Goal: Contribute content: Contribute content

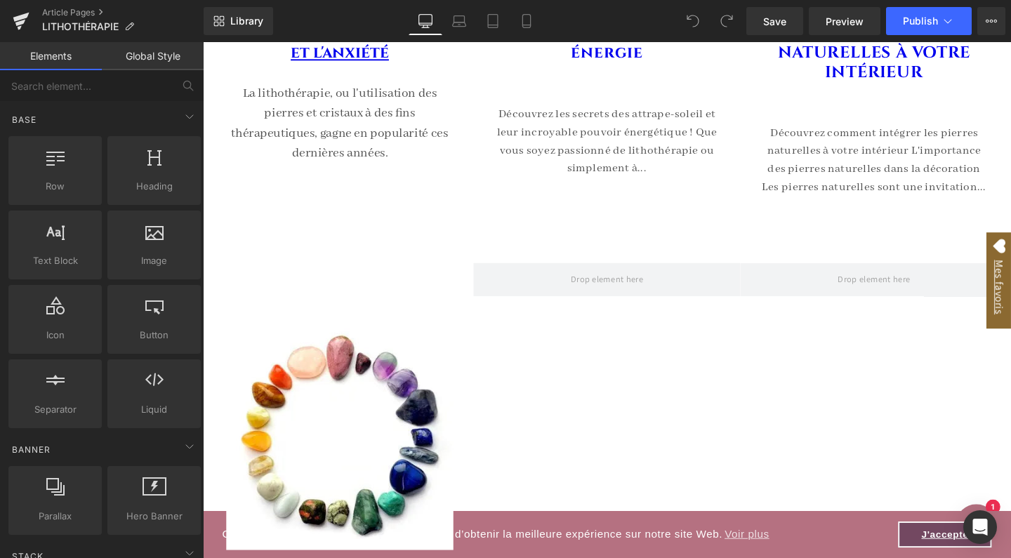
scroll to position [1278, 0]
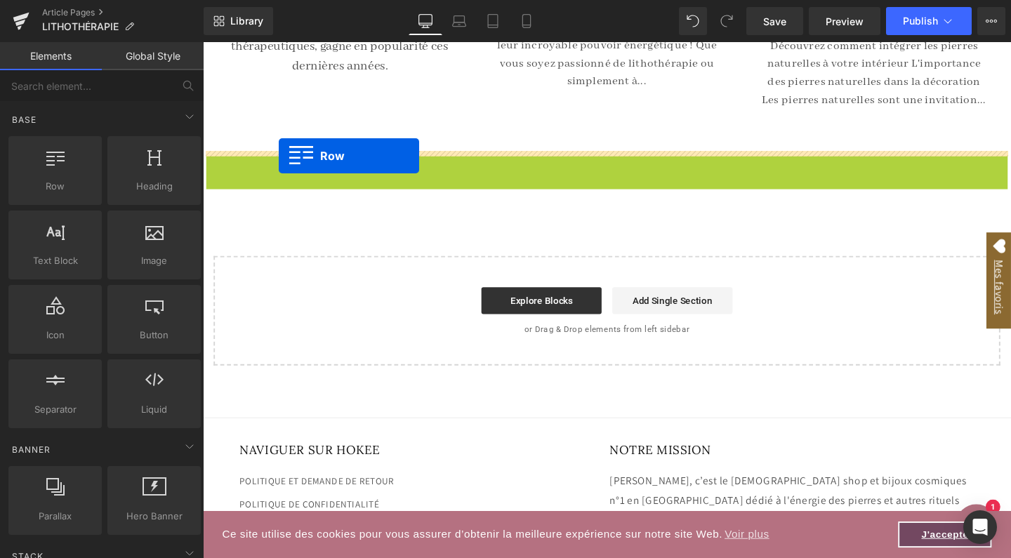
drag, startPoint x: 216, startPoint y: 168, endPoint x: 283, endPoint y: 161, distance: 67.0
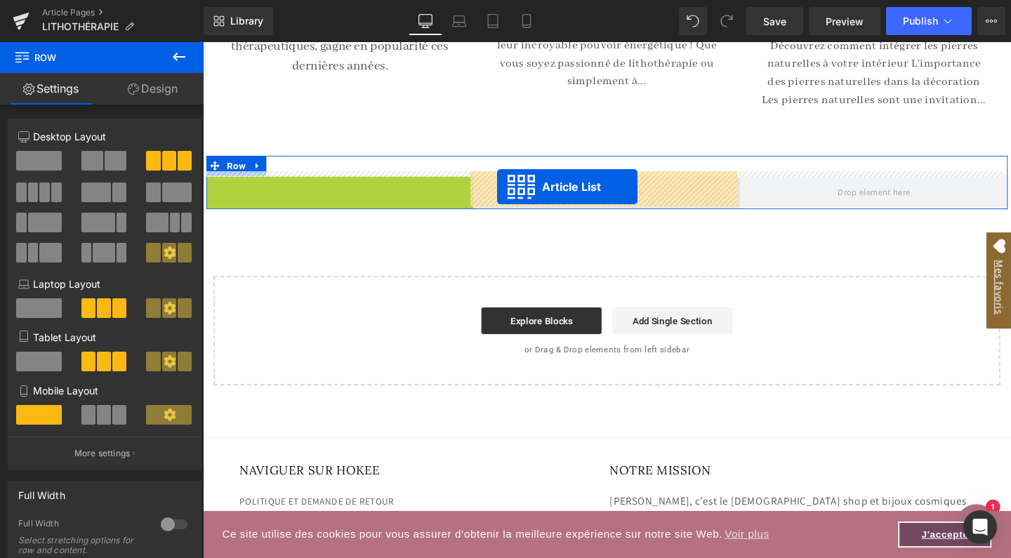
drag, startPoint x: 303, startPoint y: 189, endPoint x: 512, endPoint y: 194, distance: 208.6
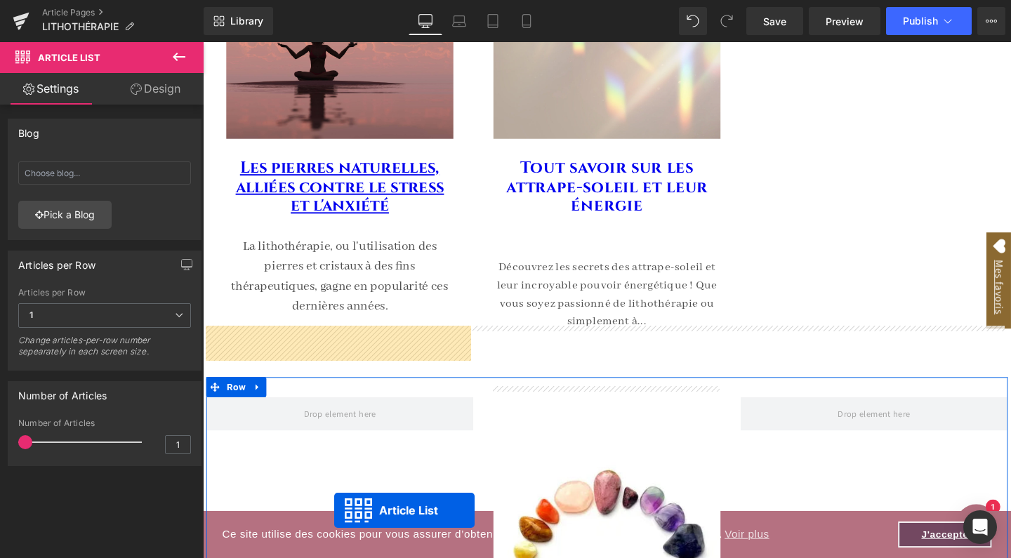
scroll to position [1123, 0]
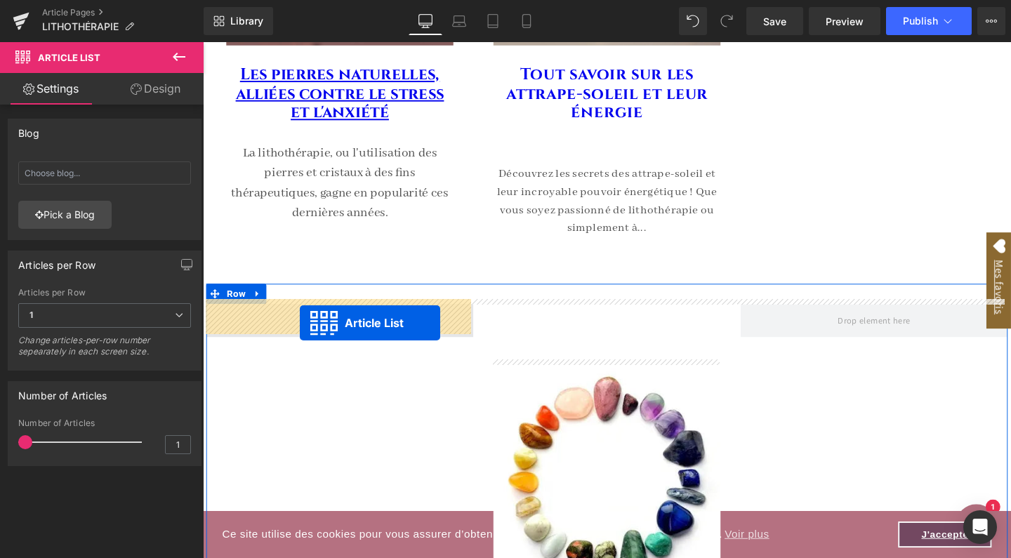
drag, startPoint x: 870, startPoint y: 137, endPoint x: 305, endPoint y: 338, distance: 599.9
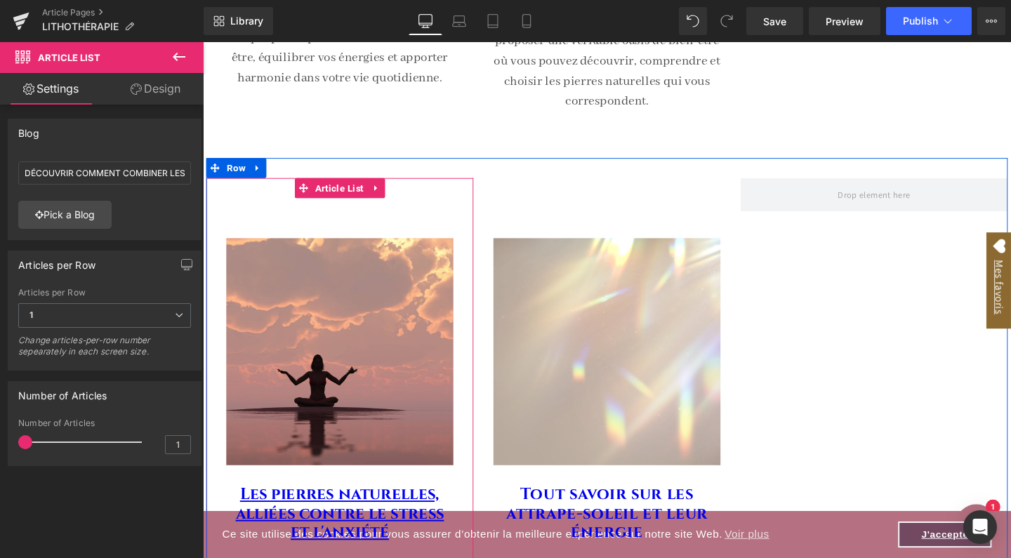
scroll to position [677, 0]
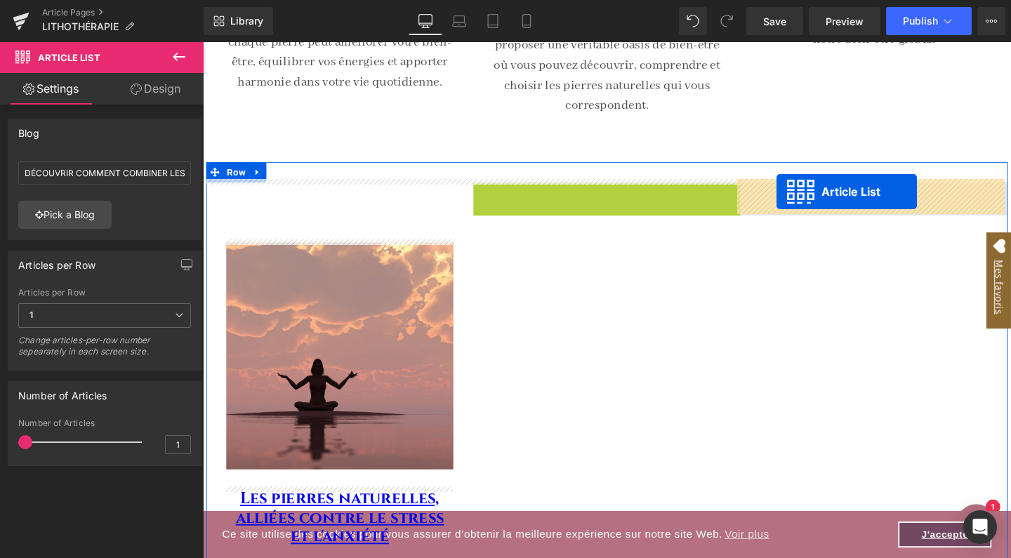
drag, startPoint x: 588, startPoint y: 194, endPoint x: 806, endPoint y: 199, distance: 218.4
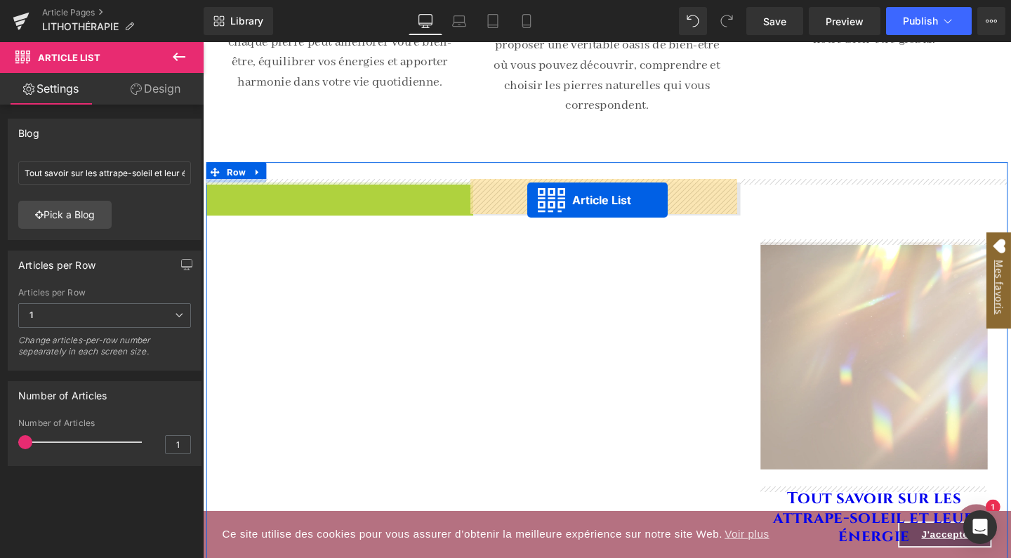
drag, startPoint x: 305, startPoint y: 201, endPoint x: 544, endPoint y: 208, distance: 238.8
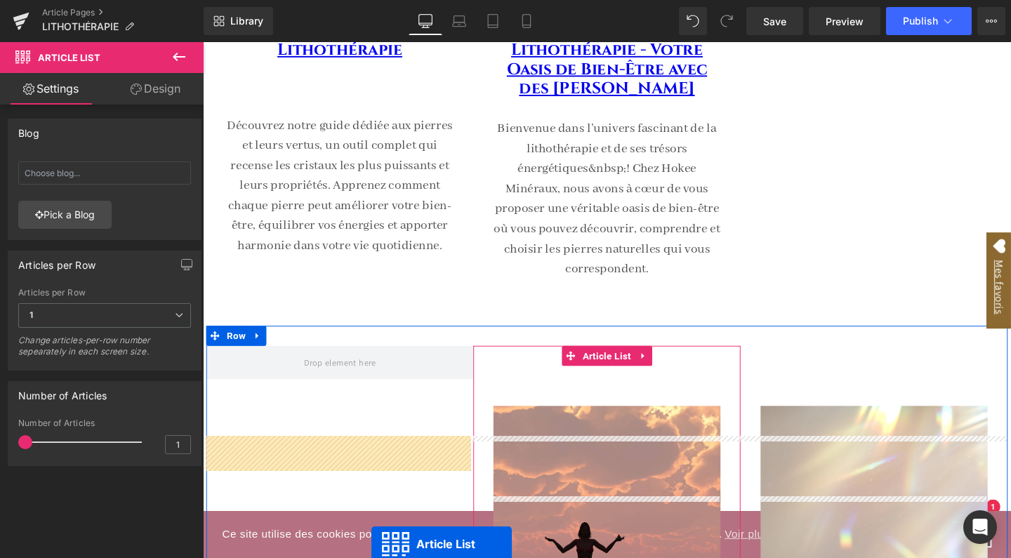
scroll to position [562, 0]
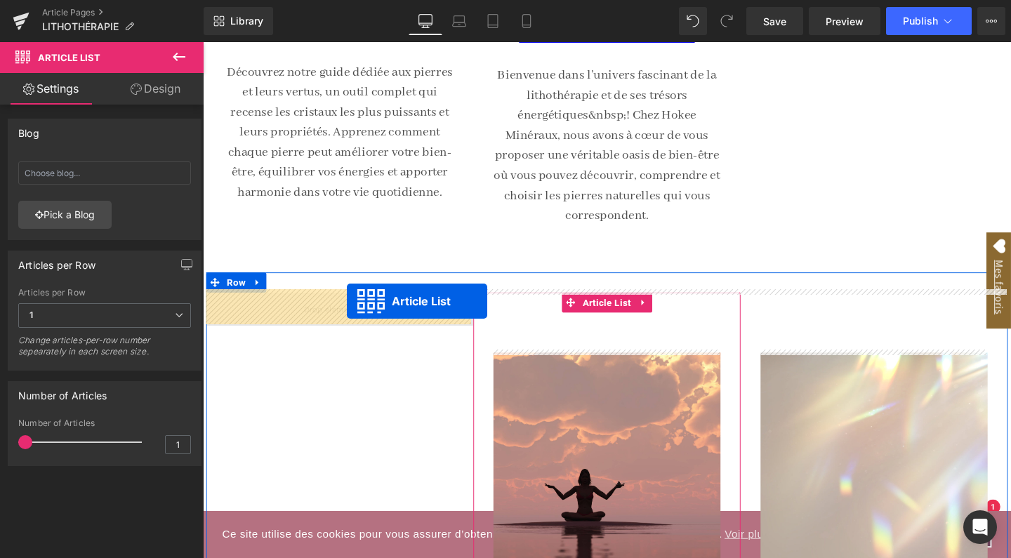
drag, startPoint x: 871, startPoint y: 212, endPoint x: 354, endPoint y: 314, distance: 526.7
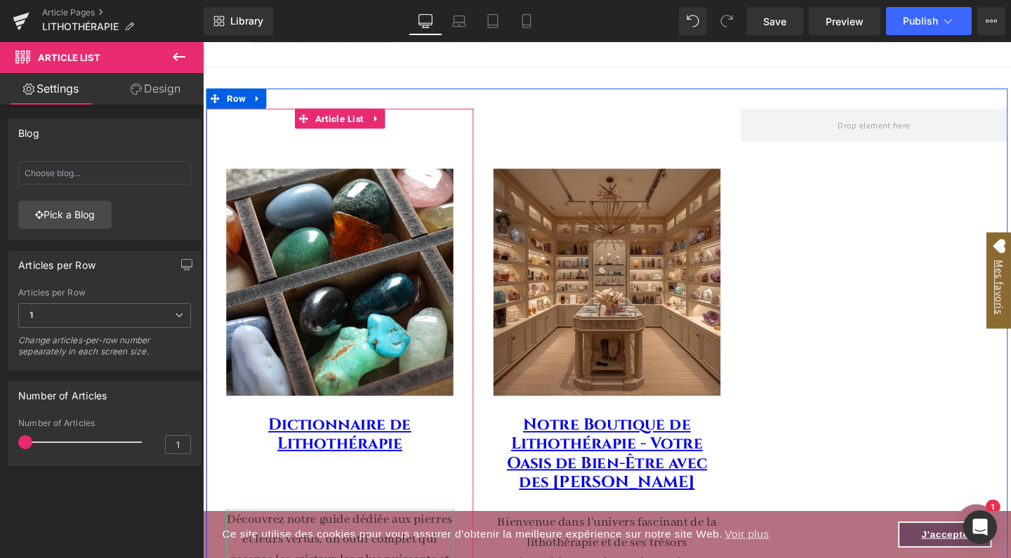
scroll to position [75, 0]
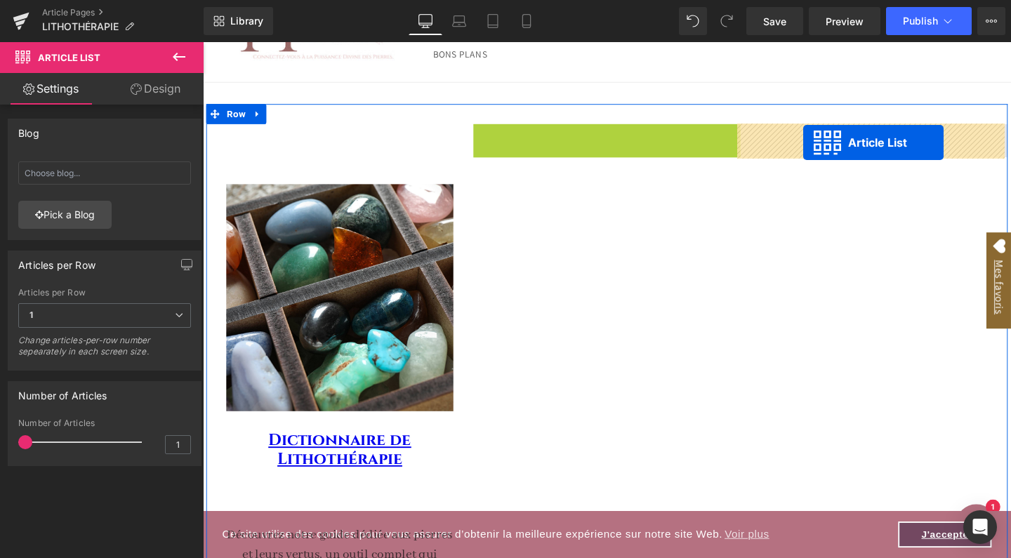
drag, startPoint x: 588, startPoint y: 140, endPoint x: 834, endPoint y: 147, distance: 245.8
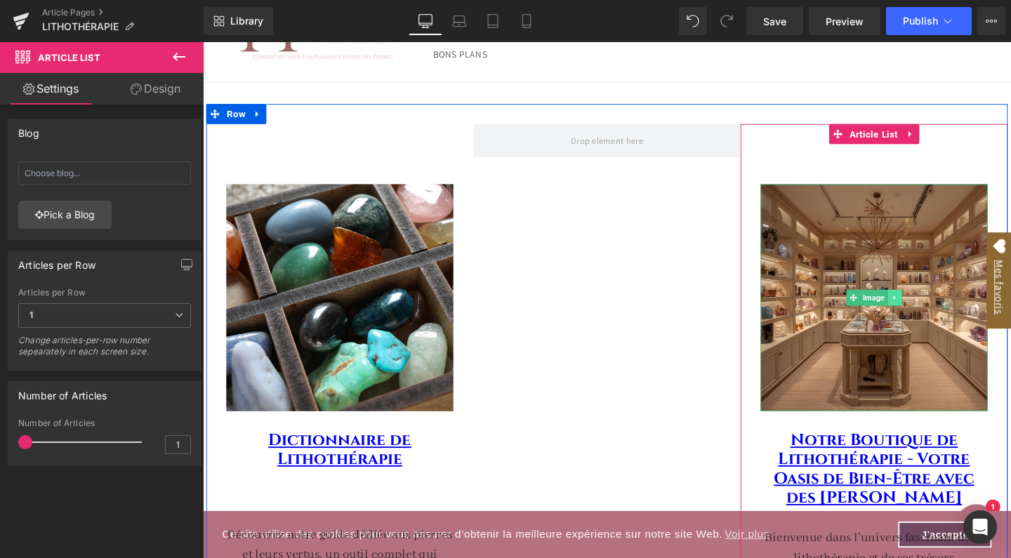
click at [932, 310] on link at bounding box center [930, 311] width 15 height 17
click at [923, 311] on icon at bounding box center [923, 311] width 8 height 8
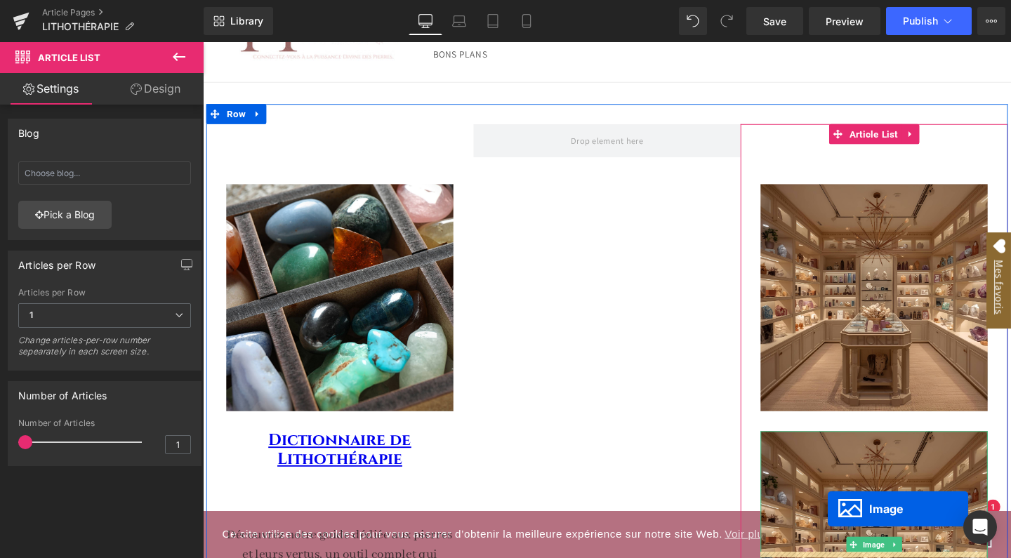
scroll to position [117, 0]
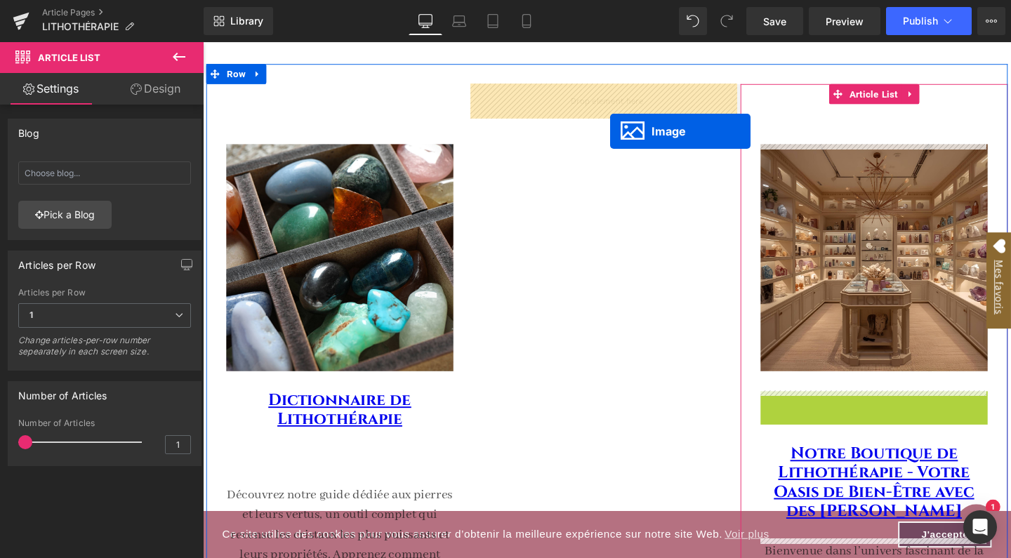
drag, startPoint x: 882, startPoint y: 570, endPoint x: 631, endPoint y: 137, distance: 500.4
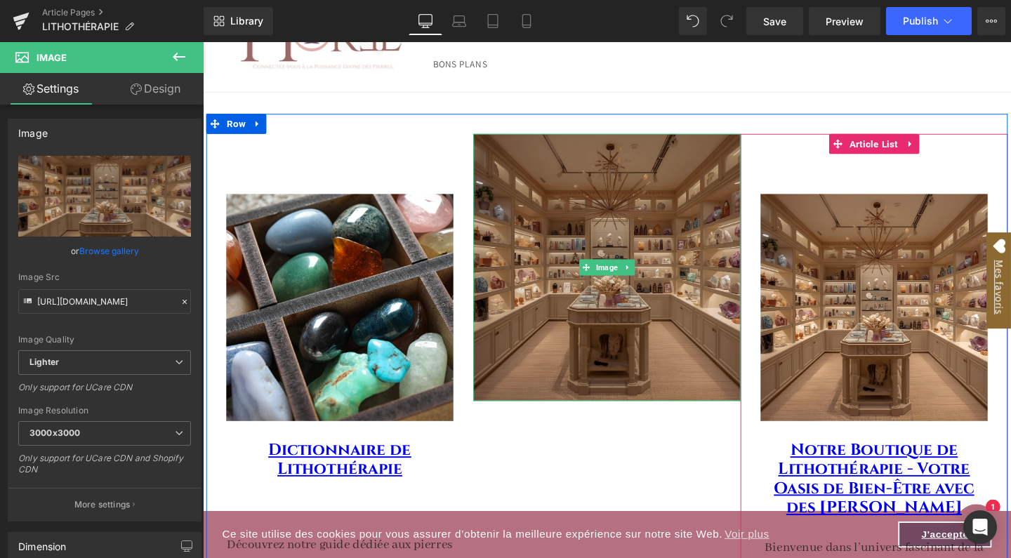
scroll to position [64, 0]
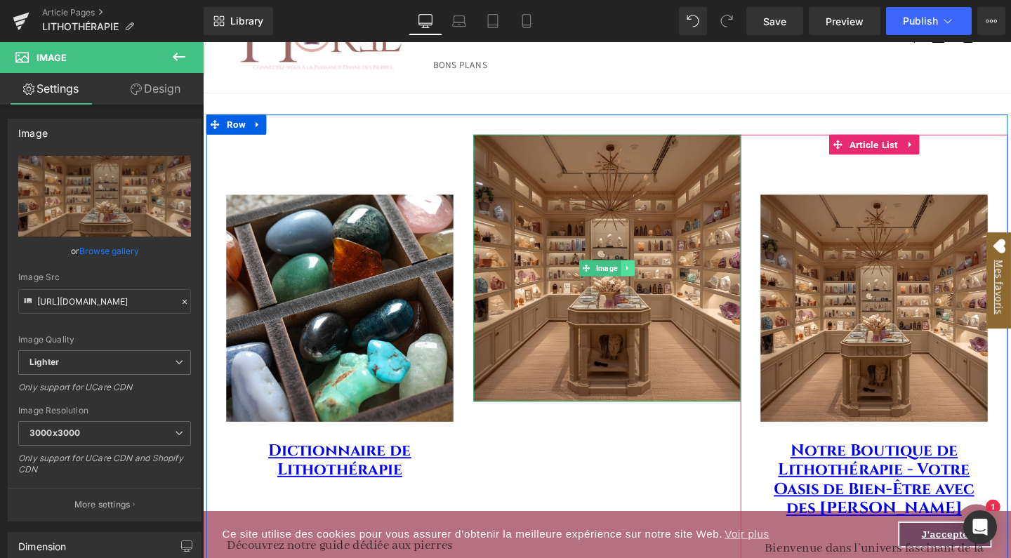
click at [649, 279] on icon at bounding box center [649, 280] width 8 height 8
click at [653, 279] on icon at bounding box center [657, 280] width 8 height 8
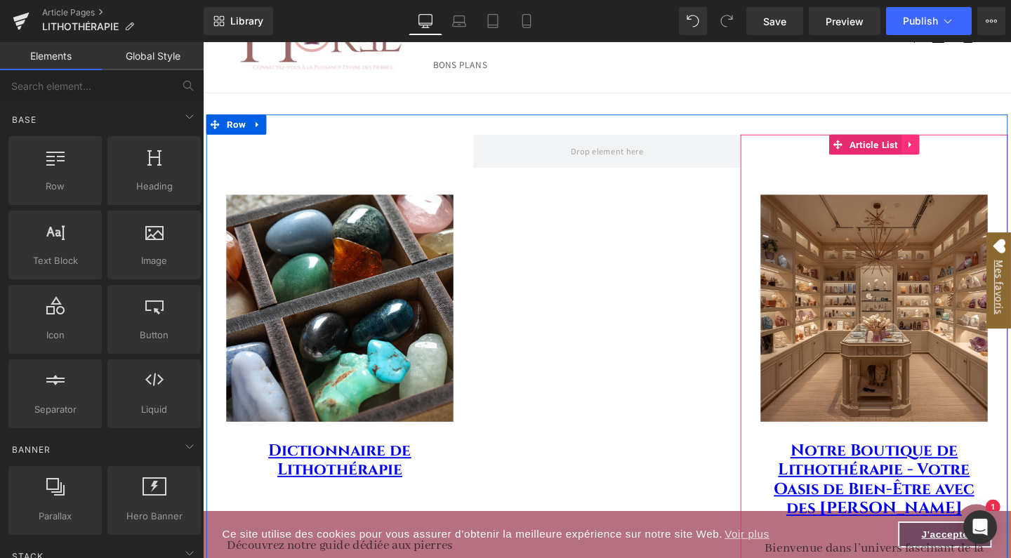
click at [946, 148] on icon at bounding box center [946, 150] width 10 height 11
click at [936, 147] on icon at bounding box center [937, 150] width 10 height 10
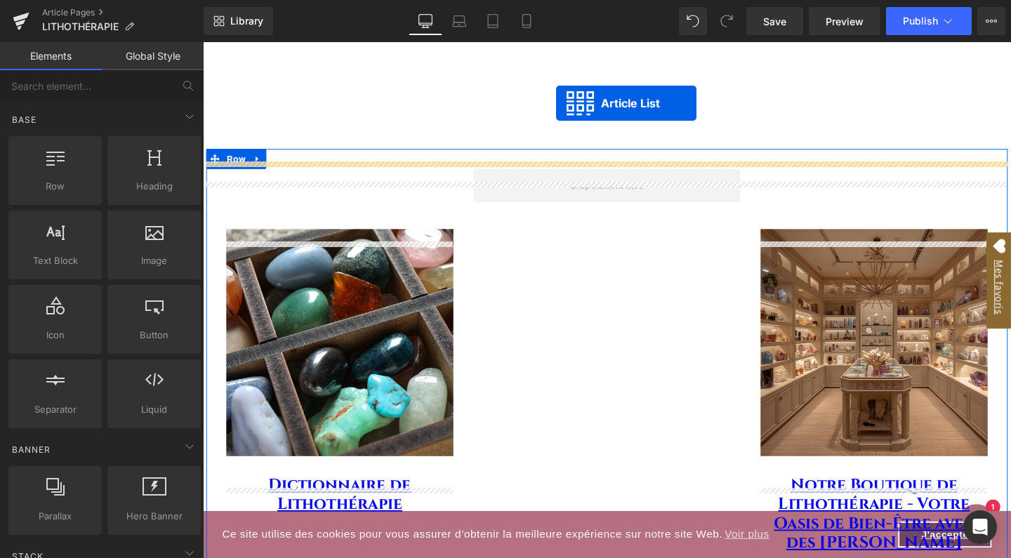
scroll to position [0, 0]
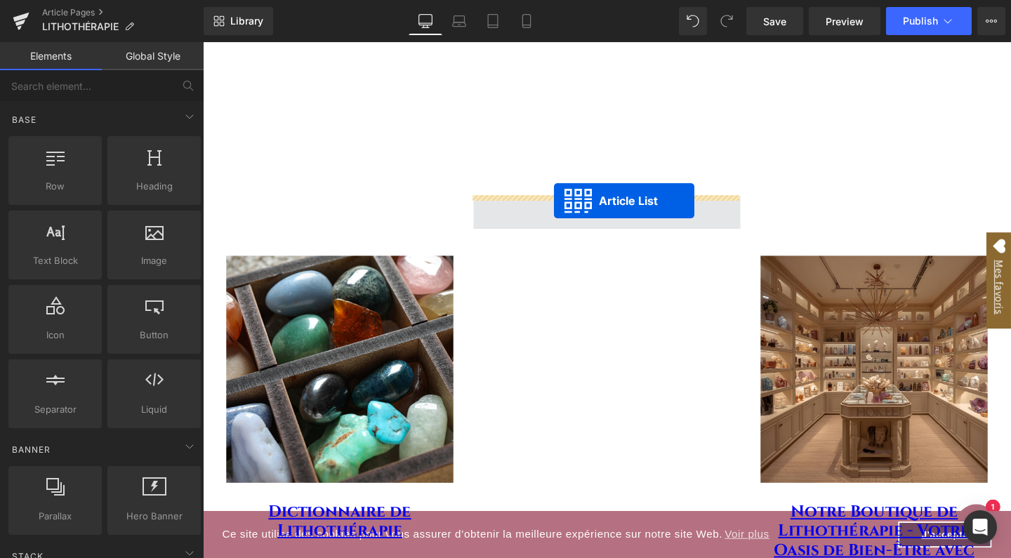
drag, startPoint x: 870, startPoint y: 110, endPoint x: 572, endPoint y: 209, distance: 313.7
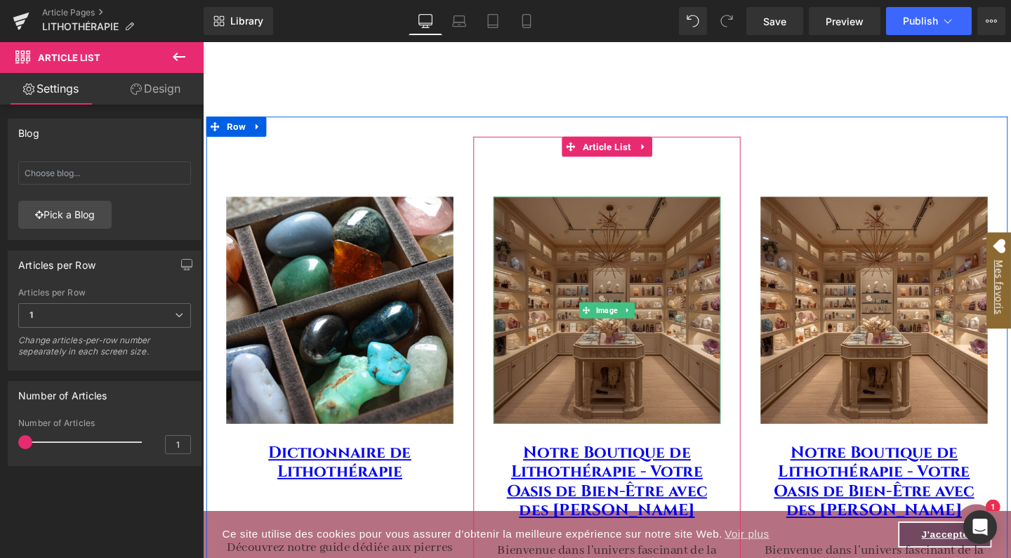
scroll to position [62, 0]
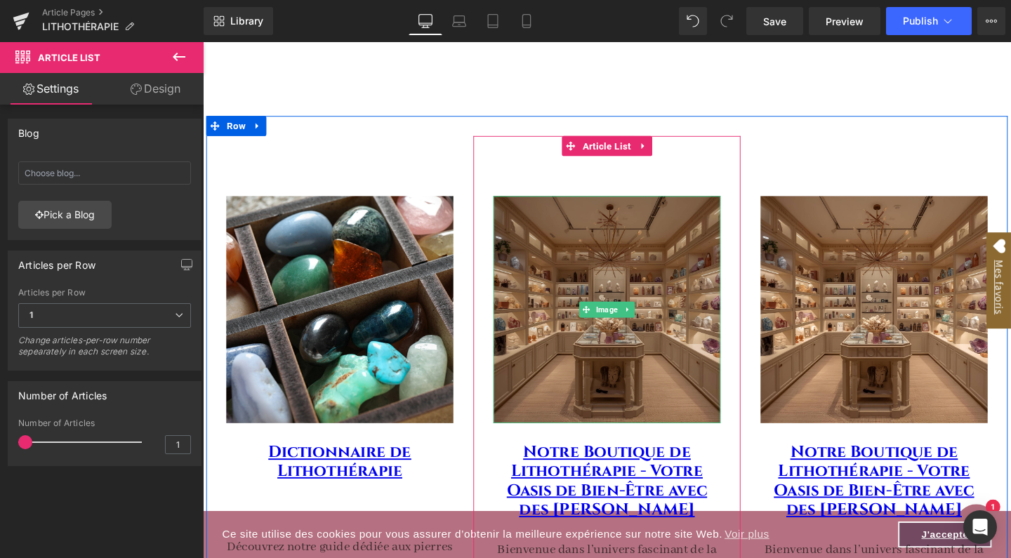
click at [592, 290] on img at bounding box center [627, 323] width 239 height 239
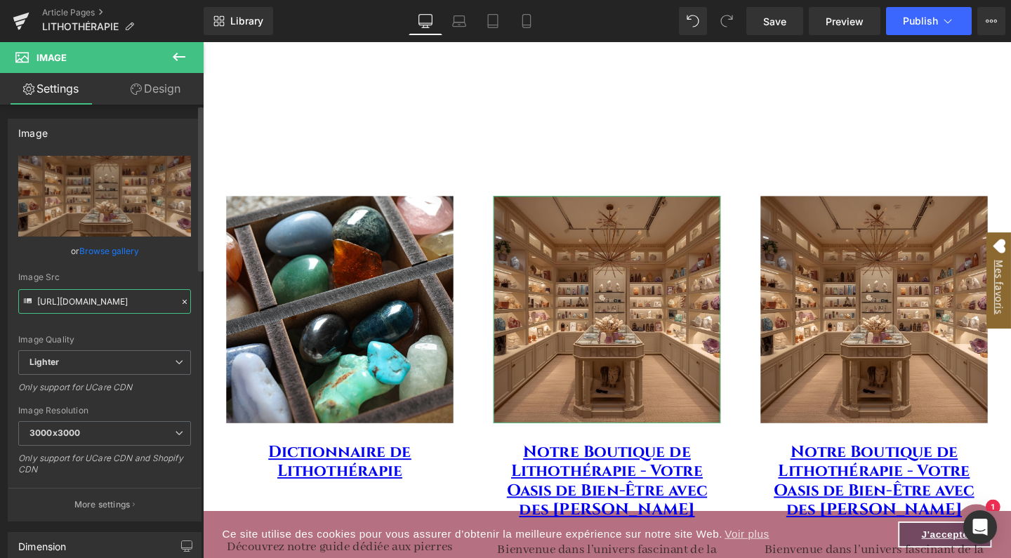
click at [81, 300] on input "[URL][DOMAIN_NAME]" at bounding box center [104, 301] width 173 height 25
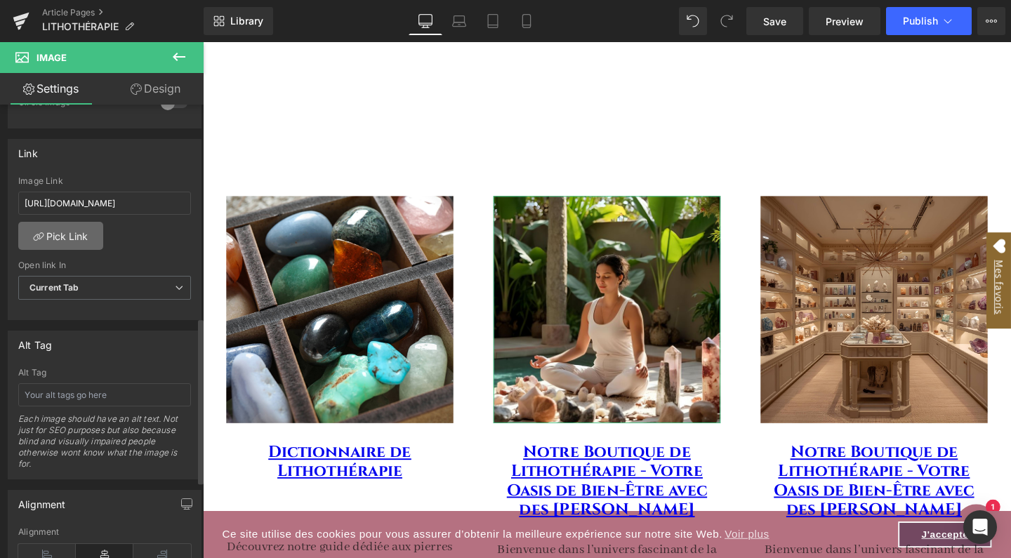
scroll to position [582, 0]
type input "[URL][DOMAIN_NAME]"
click at [85, 386] on input "text" at bounding box center [104, 393] width 173 height 23
paste input "Femme en méditation entourée de pierres naturelles de lithothérapie pour le bie…"
type input "Femme en méditation entourée de pierres naturelles de lithothérapie pour le bie…"
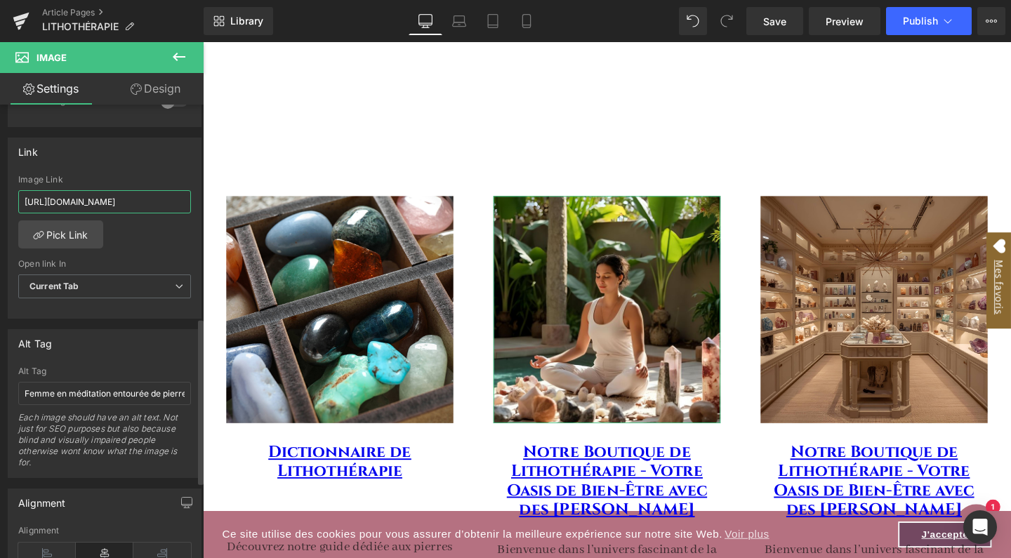
click at [112, 200] on input "[URL][DOMAIN_NAME]" at bounding box center [104, 201] width 173 height 23
paste input "1/decouvrez-la-lithotherapie"
type input "[URL][DOMAIN_NAME]"
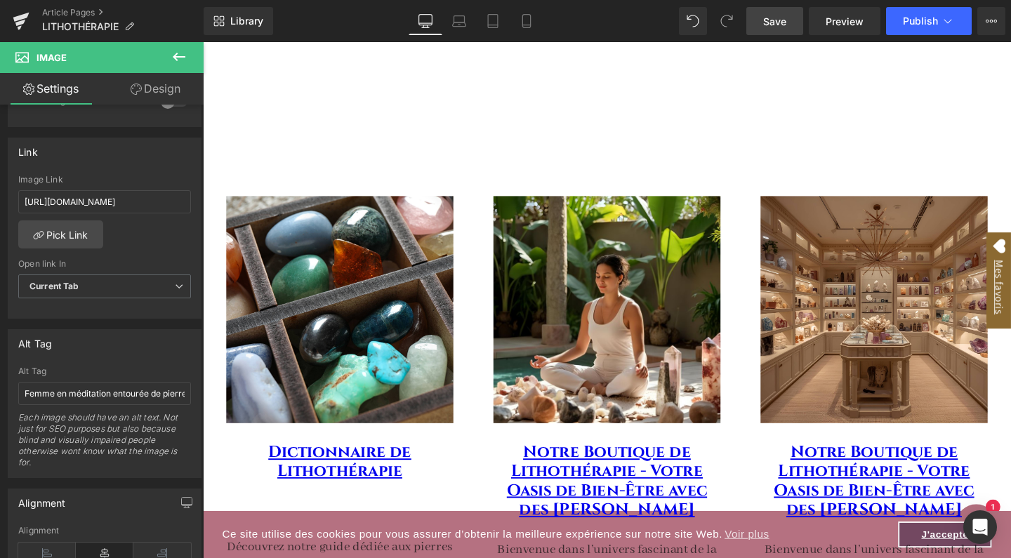
click at [783, 18] on span "Save" at bounding box center [774, 21] width 23 height 15
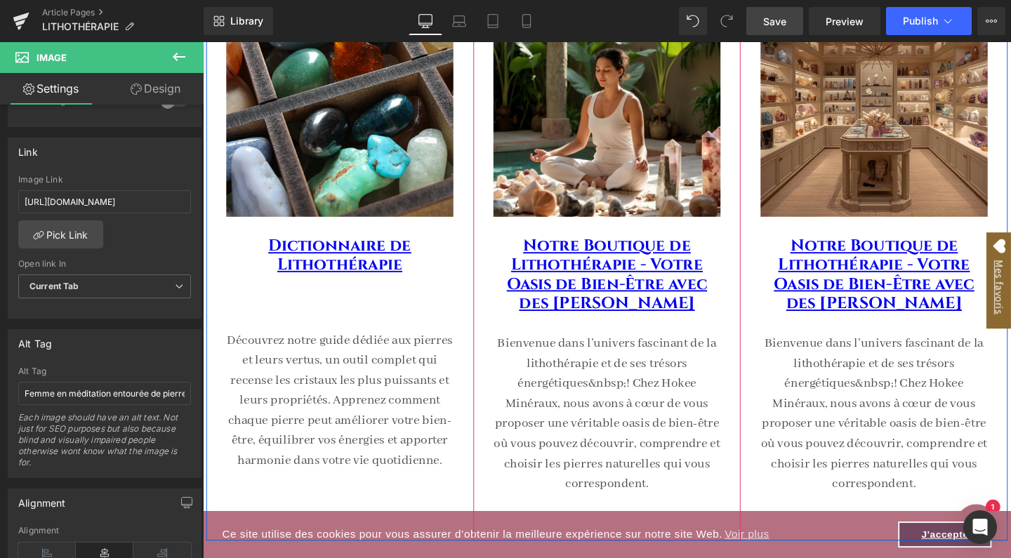
scroll to position [284, 0]
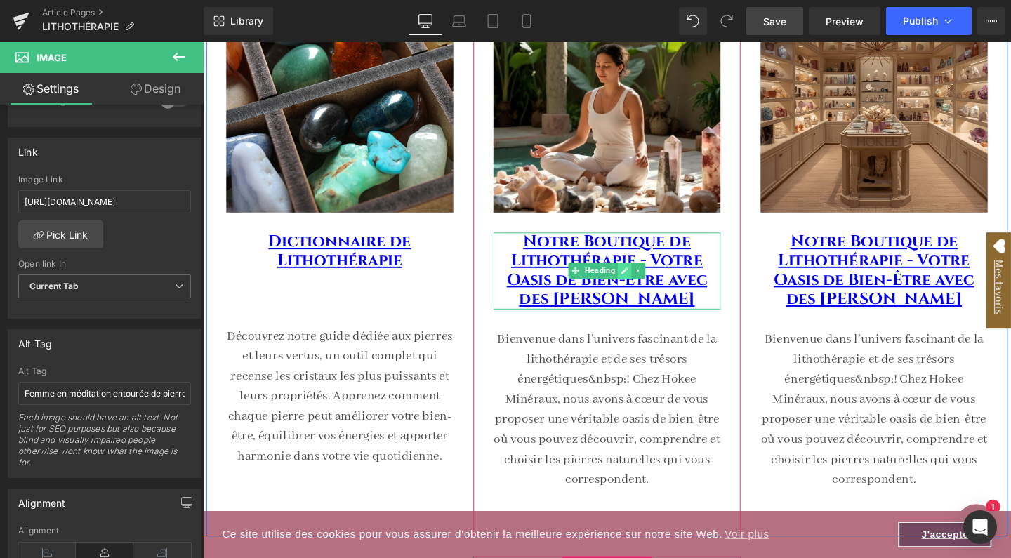
click at [645, 282] on icon at bounding box center [646, 282] width 8 height 8
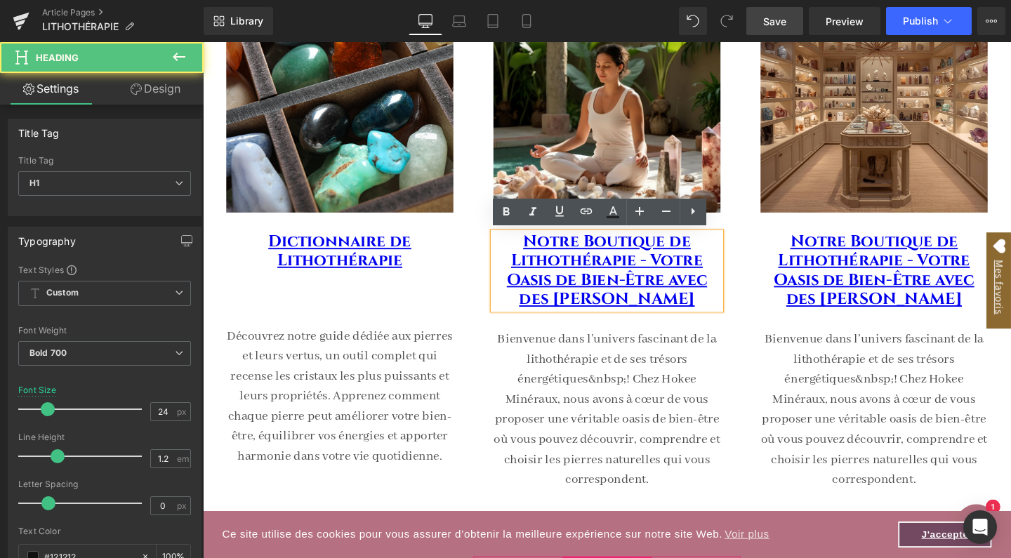
click at [733, 312] on h1 "Notre Boutique de Lithothérapie - Votre Oasis de Bien-Être avec des [PERSON_NAM…" at bounding box center [627, 282] width 239 height 81
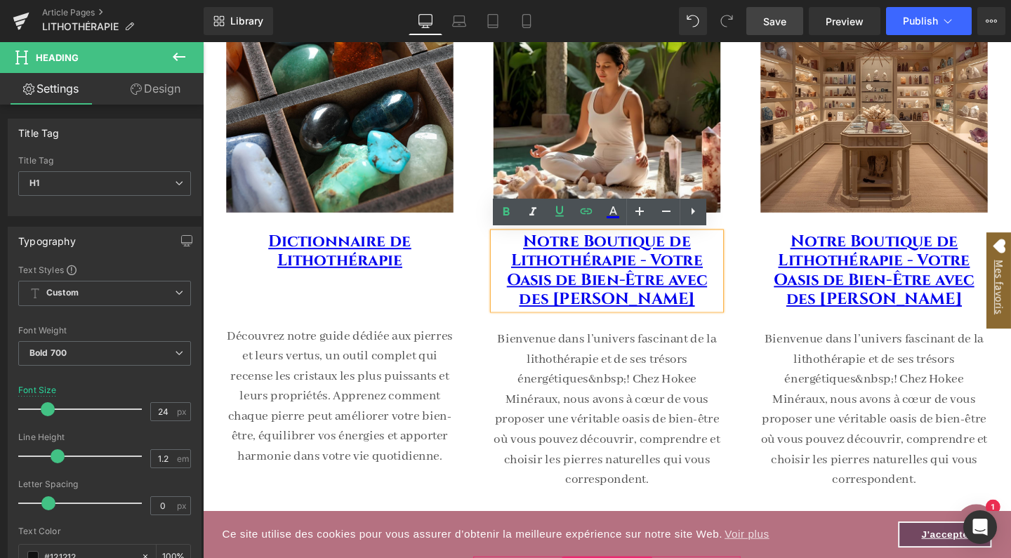
drag, startPoint x: 733, startPoint y: 312, endPoint x: 532, endPoint y: 254, distance: 209.0
click at [532, 254] on h1 "Notre Boutique de Lithothérapie - Votre Oasis de Bien-Être avec des [PERSON_NAM…" at bounding box center [627, 282] width 239 height 81
paste div
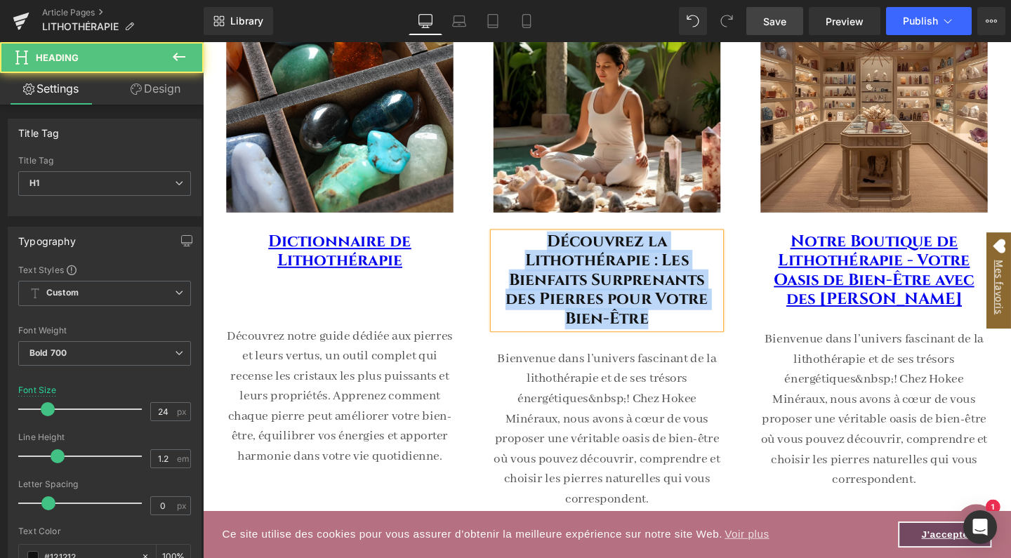
drag, startPoint x: 551, startPoint y: 250, endPoint x: 689, endPoint y: 330, distance: 159.8
click at [689, 330] on h1 "Découvrez la Lithothérapie : Les Bienfaits Surprenants des Pierres pour Votre B…" at bounding box center [627, 292] width 239 height 101
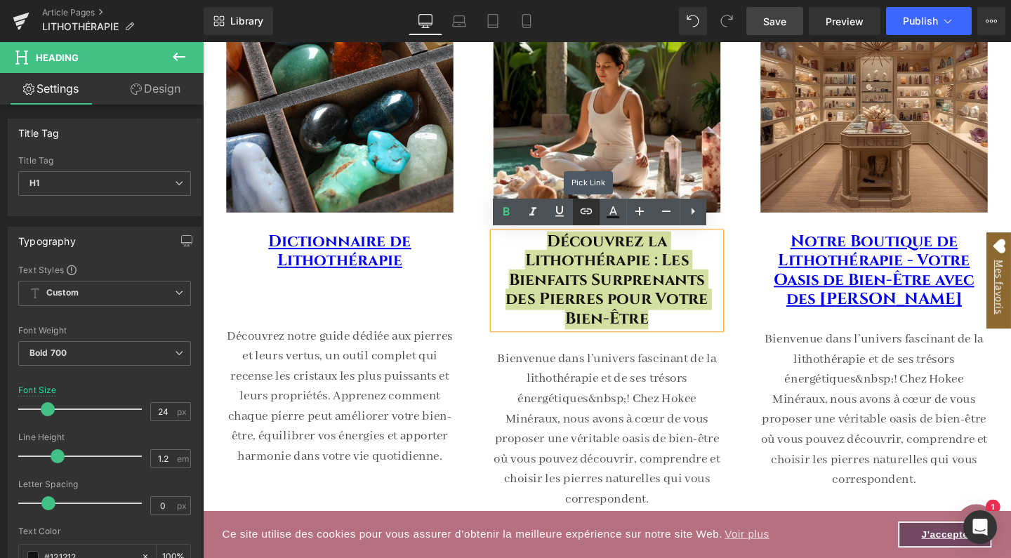
click at [587, 215] on icon at bounding box center [586, 211] width 17 height 17
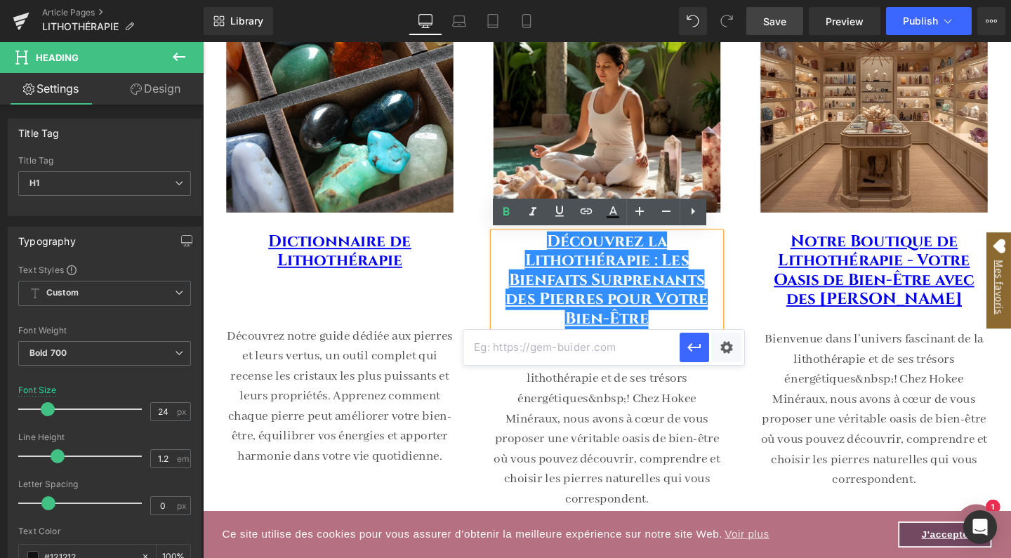
click at [585, 346] on input "text" at bounding box center [571, 347] width 216 height 35
paste input "[URL][DOMAIN_NAME]"
type input "[URL][DOMAIN_NAME]"
click at [700, 350] on icon "button" at bounding box center [694, 347] width 17 height 17
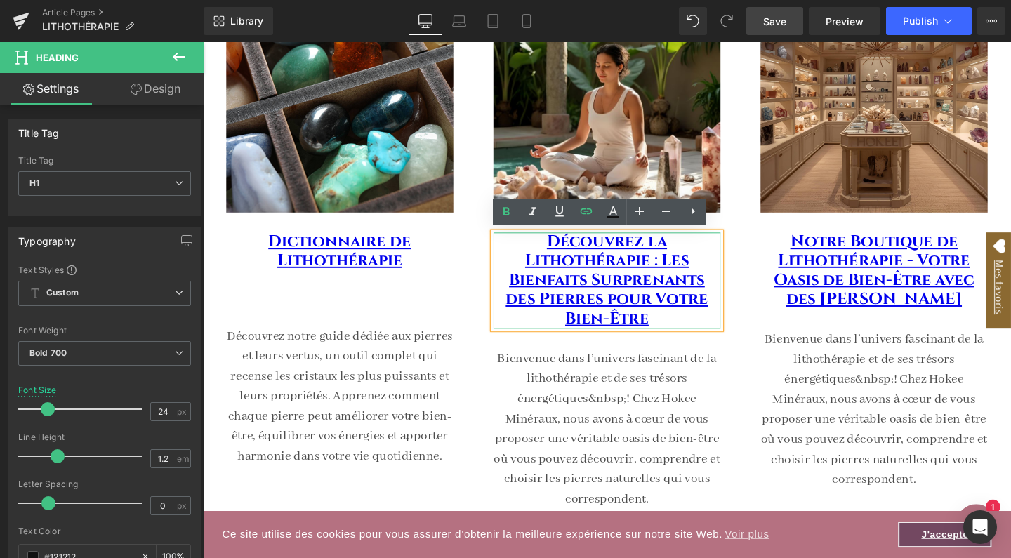
click at [688, 333] on h1 "Découvrez la Lithothérapie : Les Bienfaits Surprenants des Pierres pour Votre B…" at bounding box center [627, 292] width 239 height 101
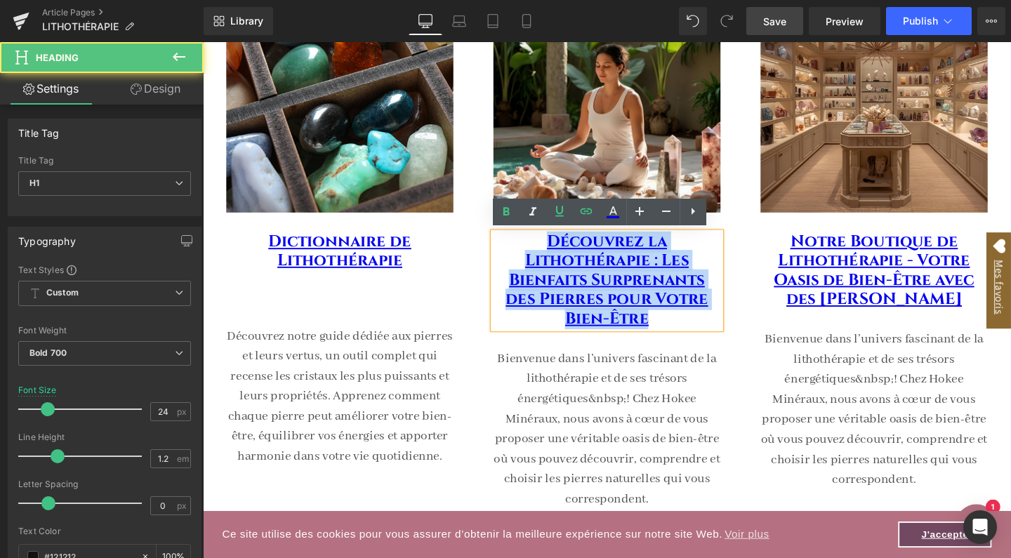
drag, startPoint x: 684, startPoint y: 331, endPoint x: 553, endPoint y: 236, distance: 161.3
click at [553, 236] on div "Image Découvrez la Lithothérapie : Les Bienfaits Surprenants des Pierres pour V…" at bounding box center [627, 257] width 239 height 550
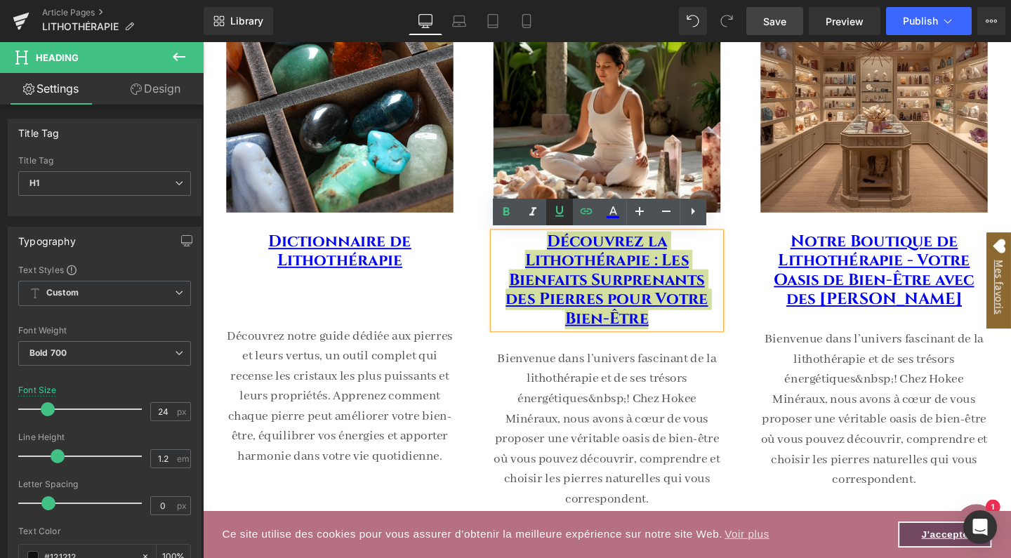
click at [559, 213] on icon at bounding box center [559, 211] width 8 height 11
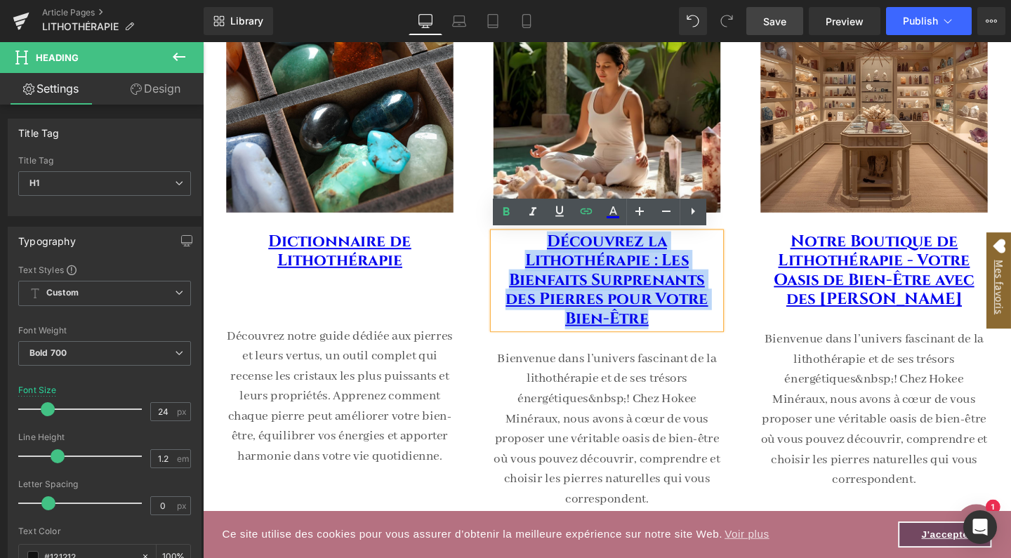
click at [472, 290] on div "Image Dictionnaire de Lithothérapie Heading Découvrez notre guide dédiée aux pi…" at bounding box center [346, 235] width 281 height 548
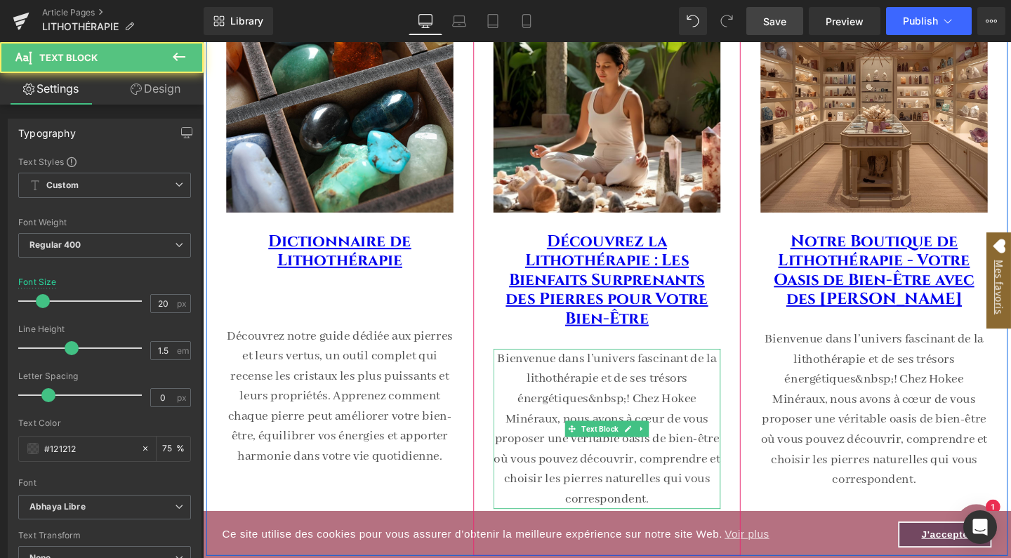
click at [605, 397] on p "Bienvenue dans l’univers fascinant de la lithothérapie et de ses trésors énergé…" at bounding box center [627, 448] width 239 height 168
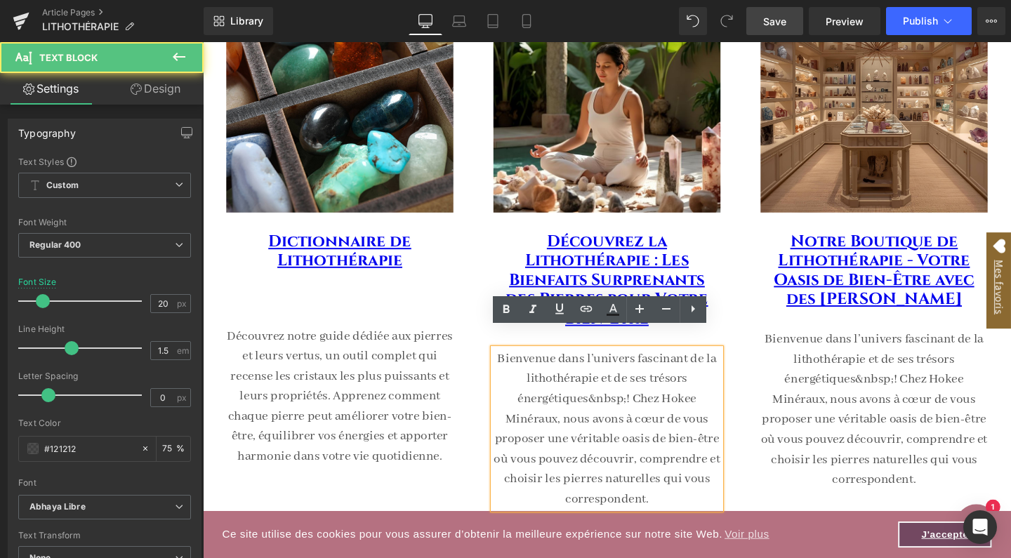
scroll to position [326, 0]
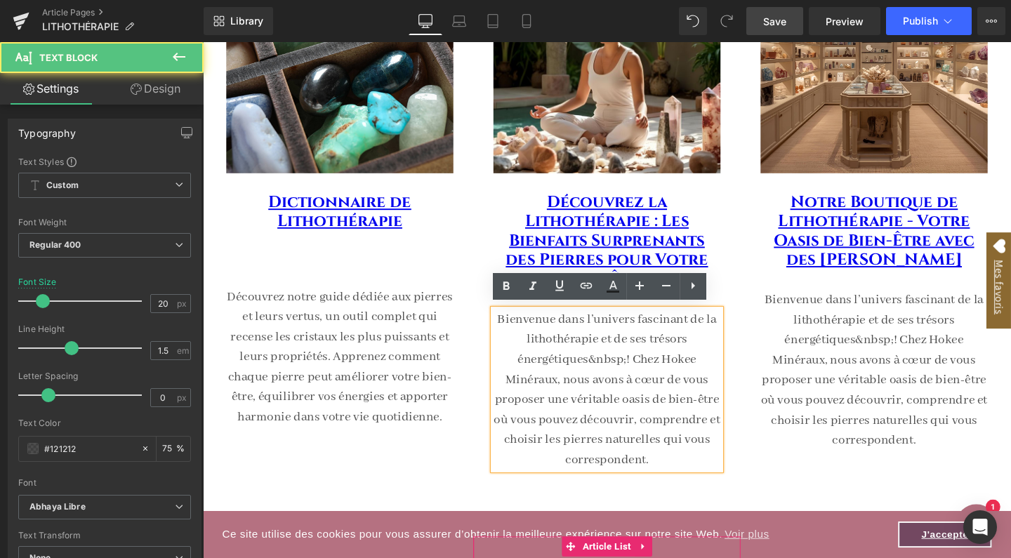
click at [684, 472] on p "Bienvenue dans l’univers fascinant de la lithothérapie et de ses trésors énergé…" at bounding box center [627, 407] width 239 height 168
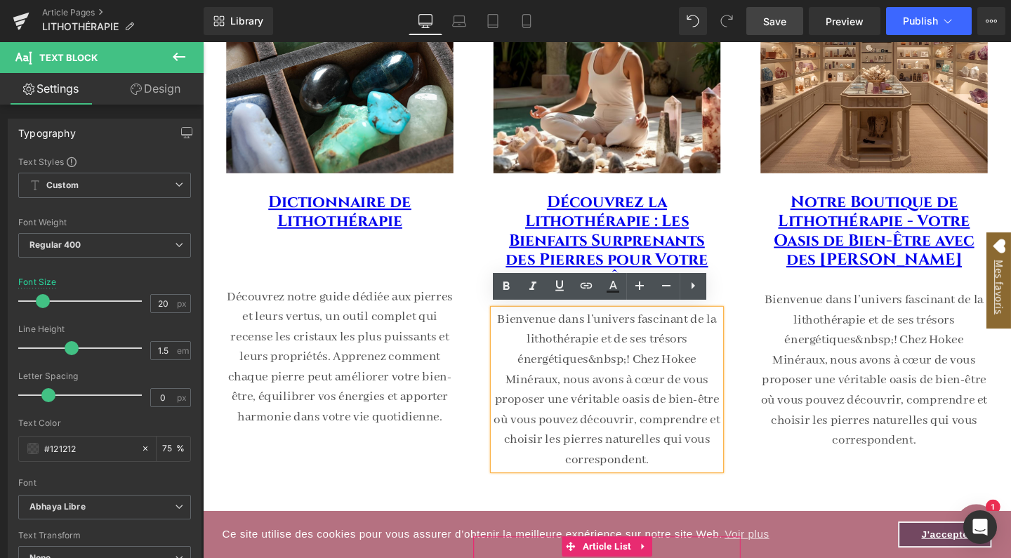
drag, startPoint x: 684, startPoint y: 472, endPoint x: 499, endPoint y: 331, distance: 231.9
click at [499, 331] on div "Image Découvrez la Lithothérapie : Les Bienfaits Surprenants des Pierres pour V…" at bounding box center [627, 216] width 281 height 592
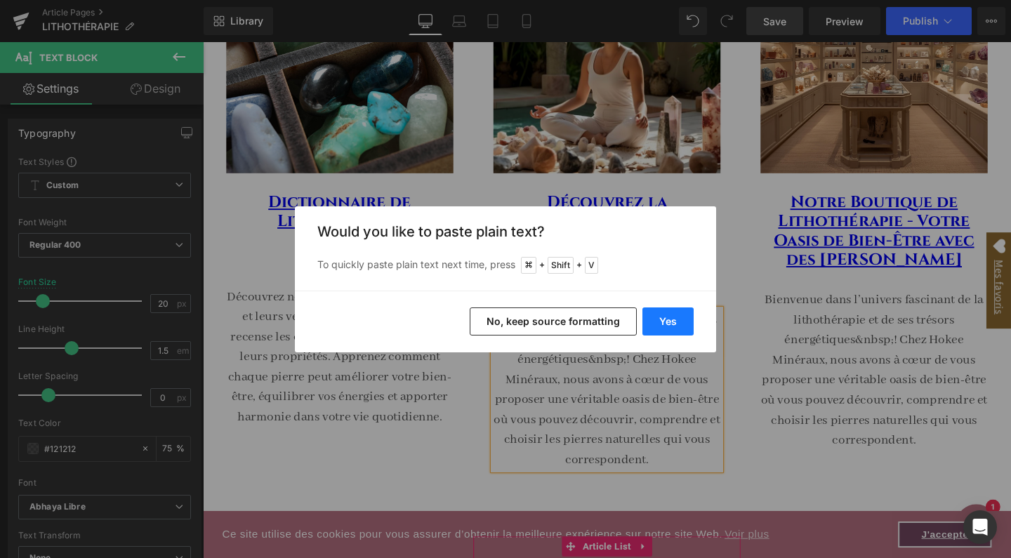
click at [679, 317] on button "Yes" at bounding box center [667, 321] width 51 height 28
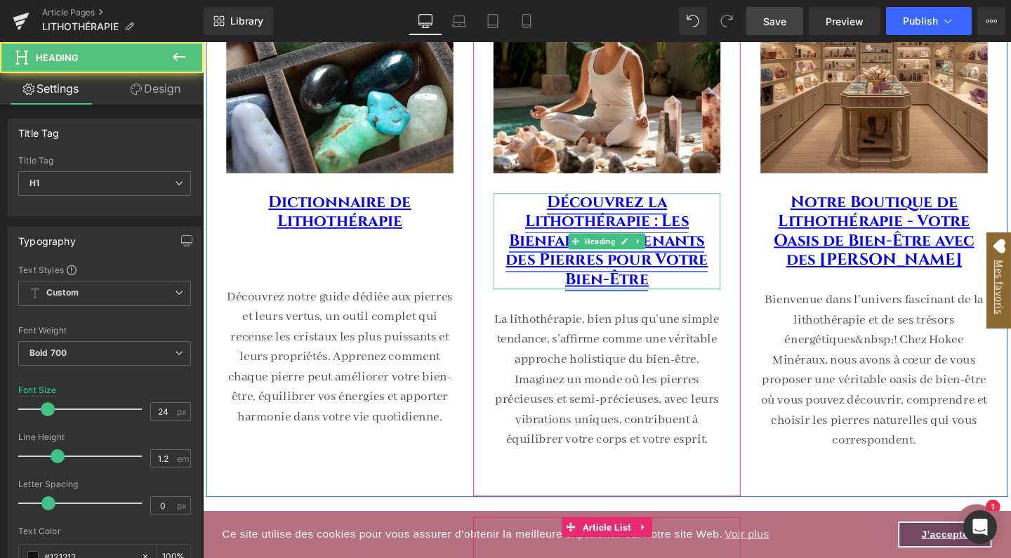
click at [682, 277] on link "Découvrez la Lithothérapie : Les Bienfaits Surprenants des Pierres pour Votre B…" at bounding box center [627, 250] width 213 height 103
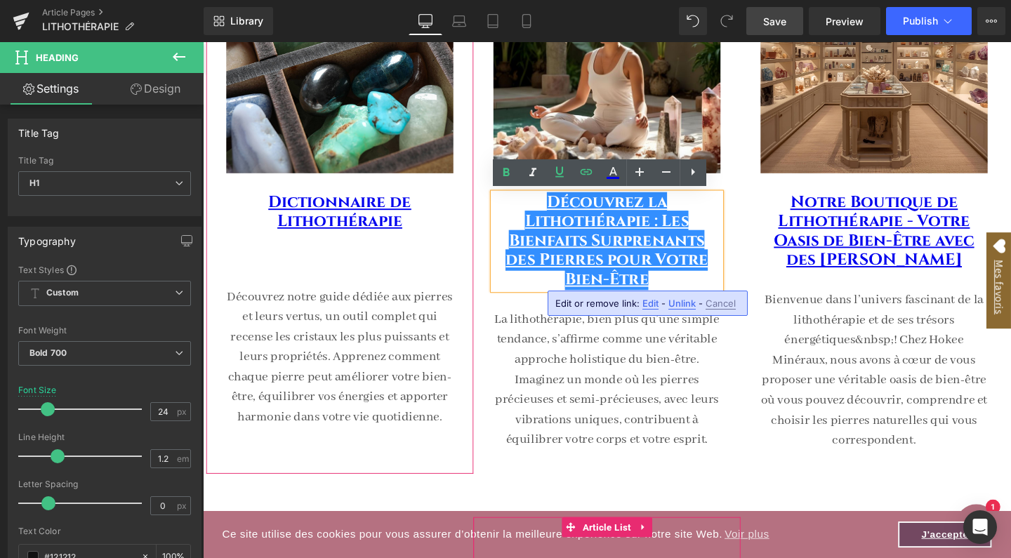
click at [456, 257] on div "Image Dictionnaire de Lithothérapie Heading Découvrez notre guide dédiée aux pi…" at bounding box center [346, 193] width 239 height 505
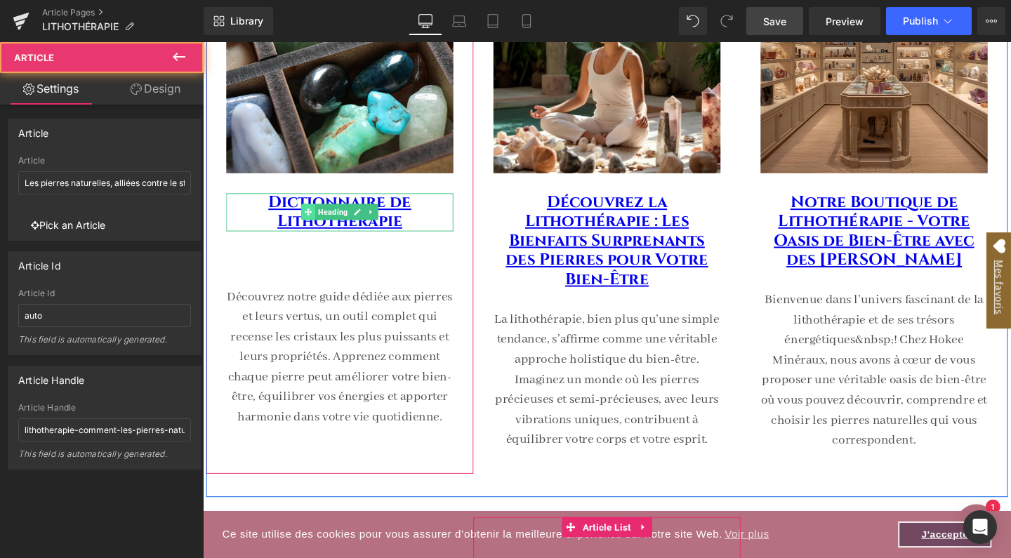
click at [317, 212] on span at bounding box center [313, 220] width 15 height 17
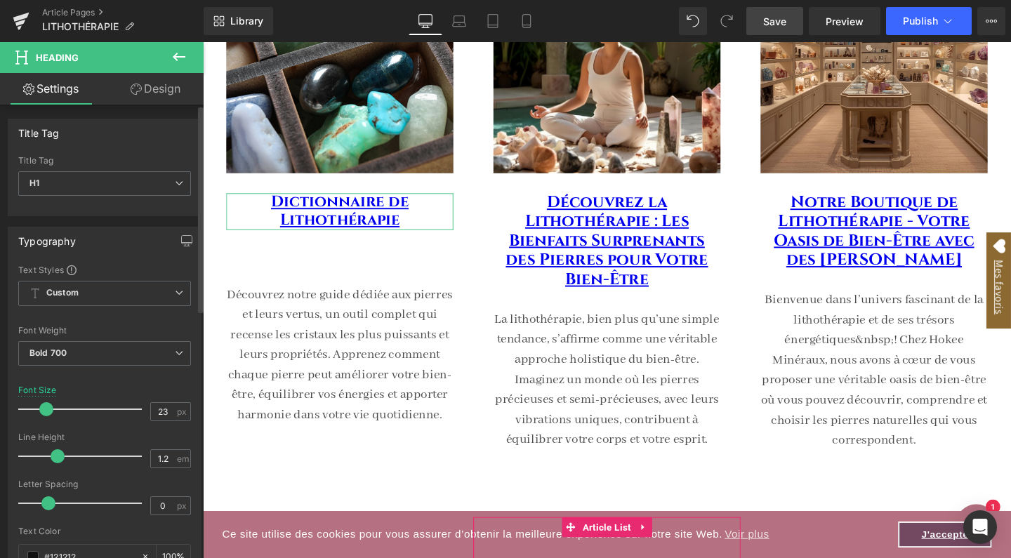
type input "22"
click at [46, 410] on span at bounding box center [45, 409] width 14 height 14
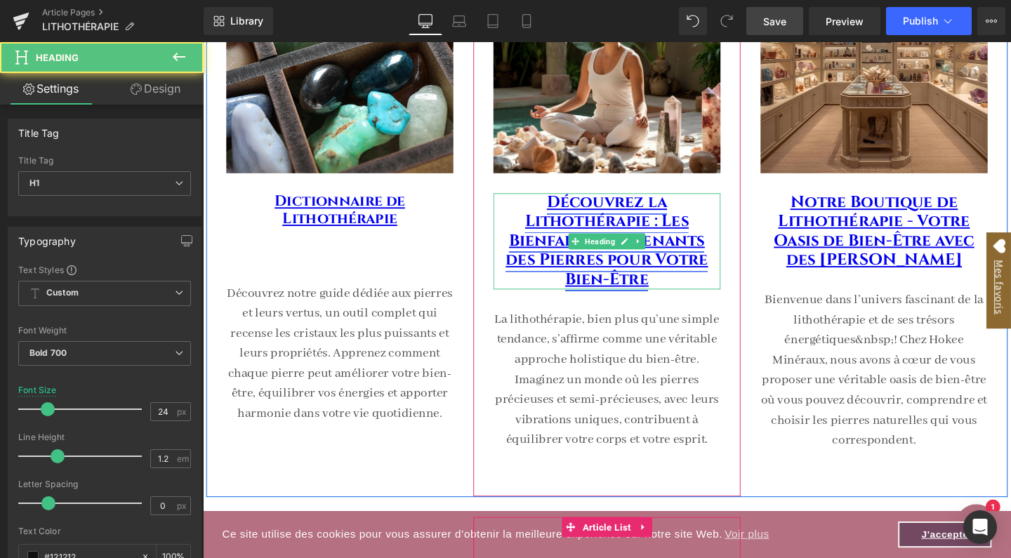
click at [562, 267] on link "Découvrez la Lithothérapie : Les Bienfaits Surprenants des Pierres pour Votre B…" at bounding box center [627, 250] width 213 height 103
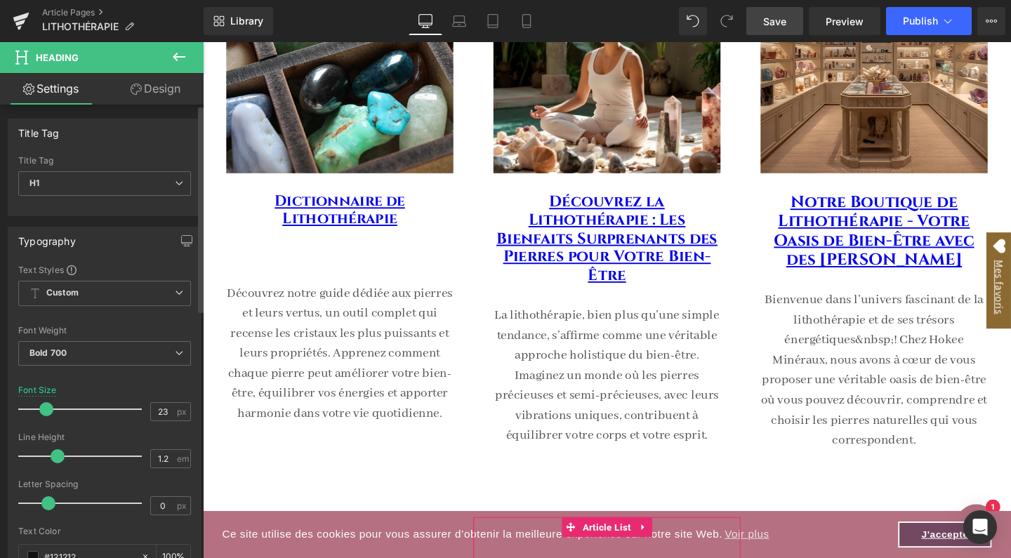
type input "22"
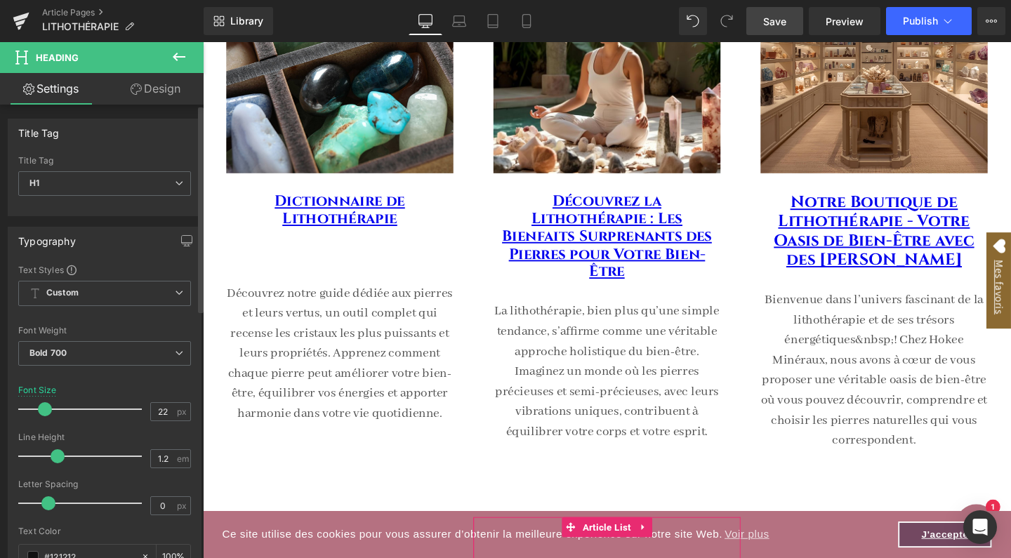
click at [41, 410] on span at bounding box center [45, 409] width 14 height 14
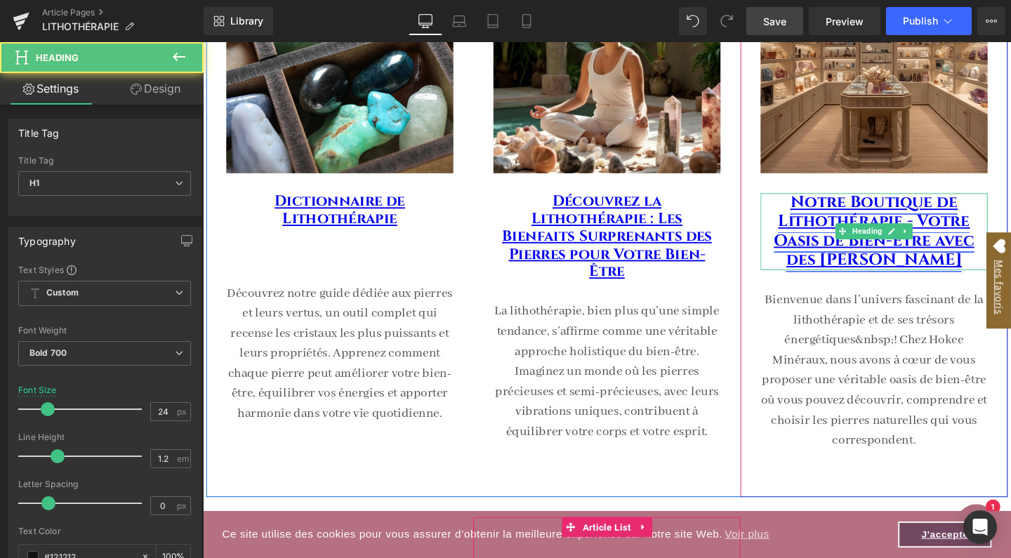
click at [874, 256] on link "Notre Boutique de Lithothérapie - Votre Oasis de Bien-Être avec des [PERSON_NAM…" at bounding box center [908, 240] width 211 height 83
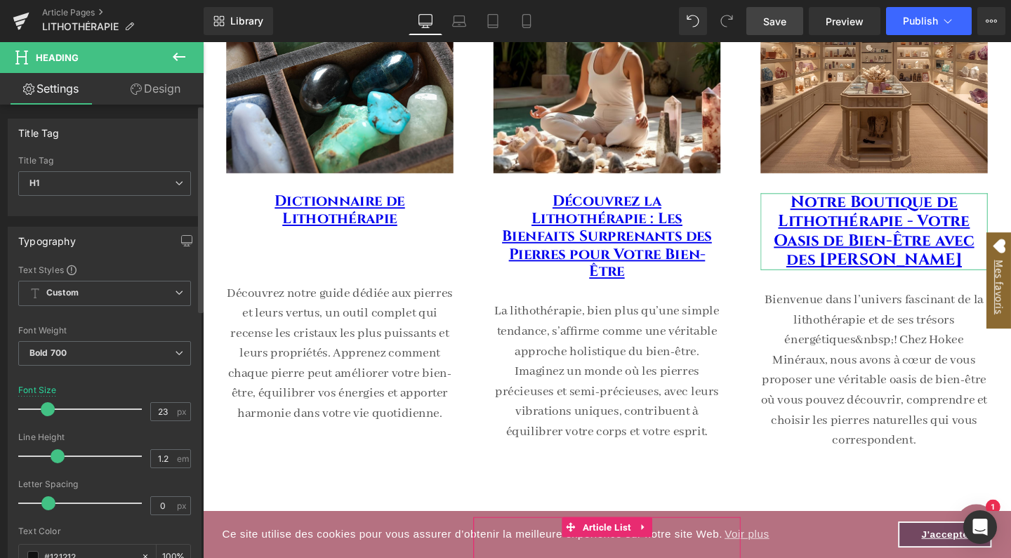
type input "22"
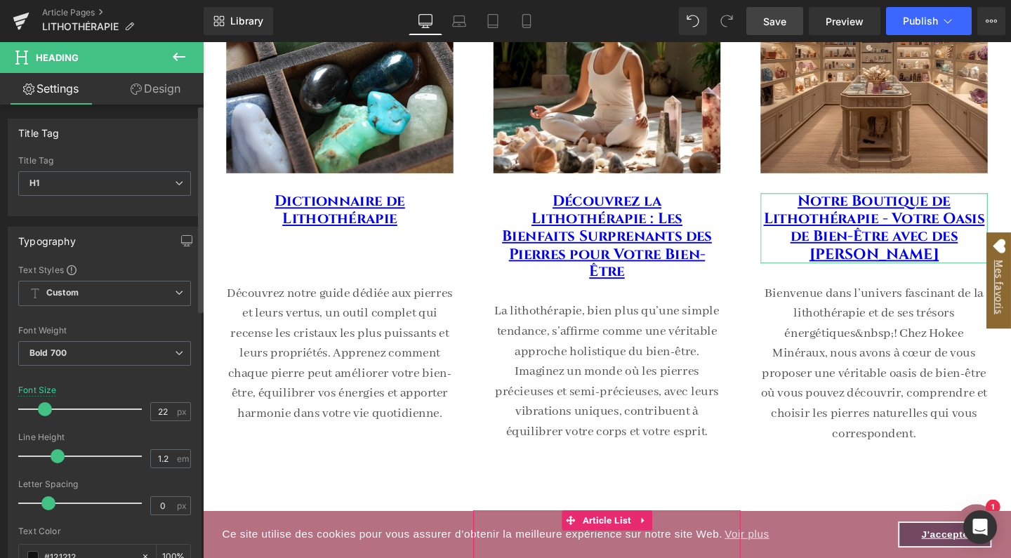
click at [48, 409] on span at bounding box center [45, 409] width 14 height 14
click at [783, 24] on span "Save" at bounding box center [774, 21] width 23 height 15
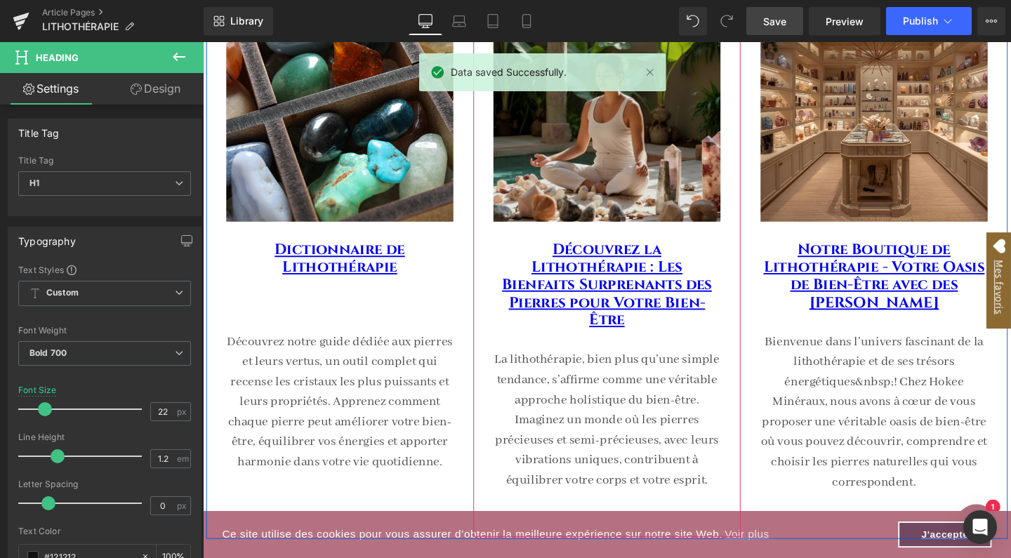
scroll to position [274, 0]
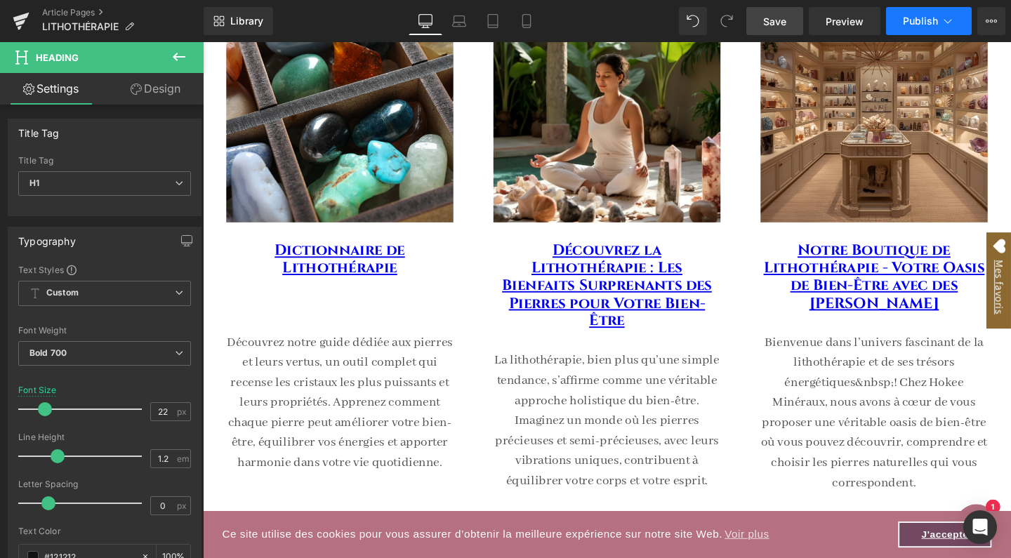
click at [922, 24] on span "Publish" at bounding box center [920, 20] width 35 height 11
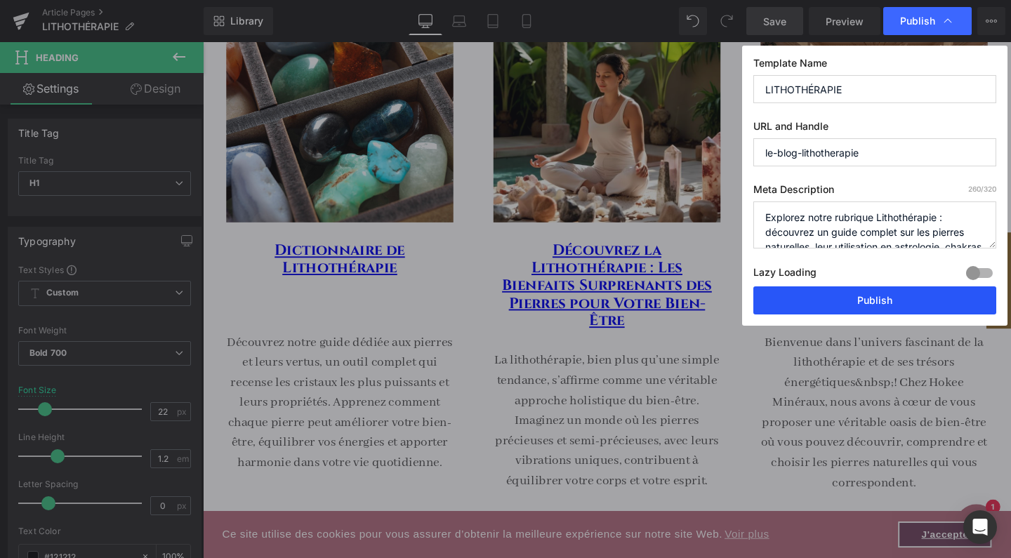
click at [836, 305] on button "Publish" at bounding box center [874, 300] width 243 height 28
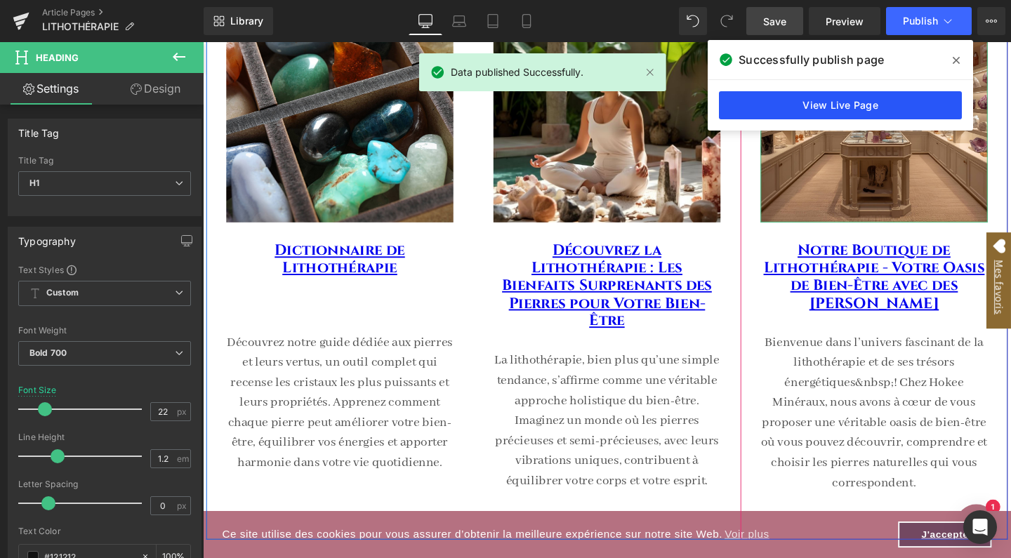
click at [849, 100] on link "View Live Page" at bounding box center [840, 105] width 243 height 28
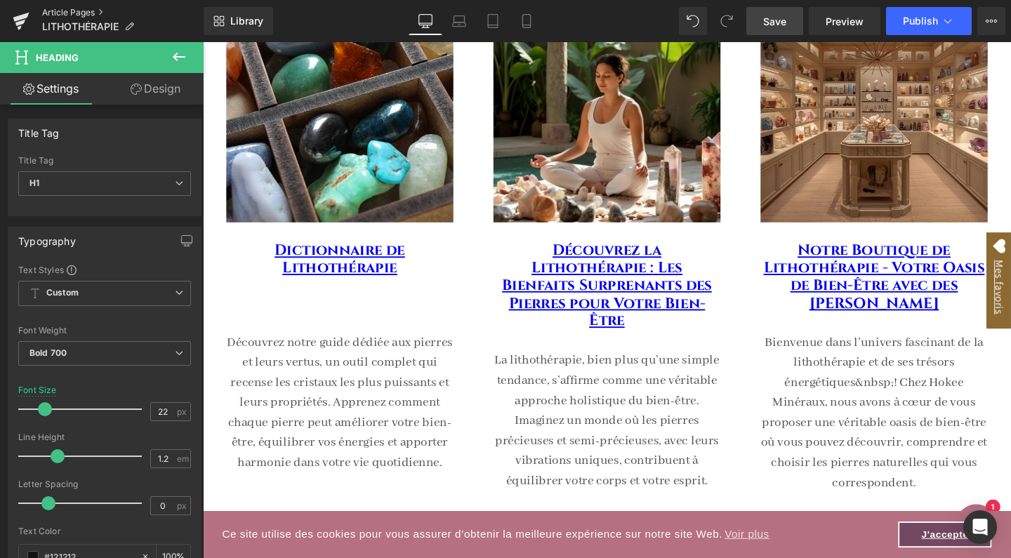
click at [88, 11] on link "Article Pages" at bounding box center [122, 12] width 161 height 11
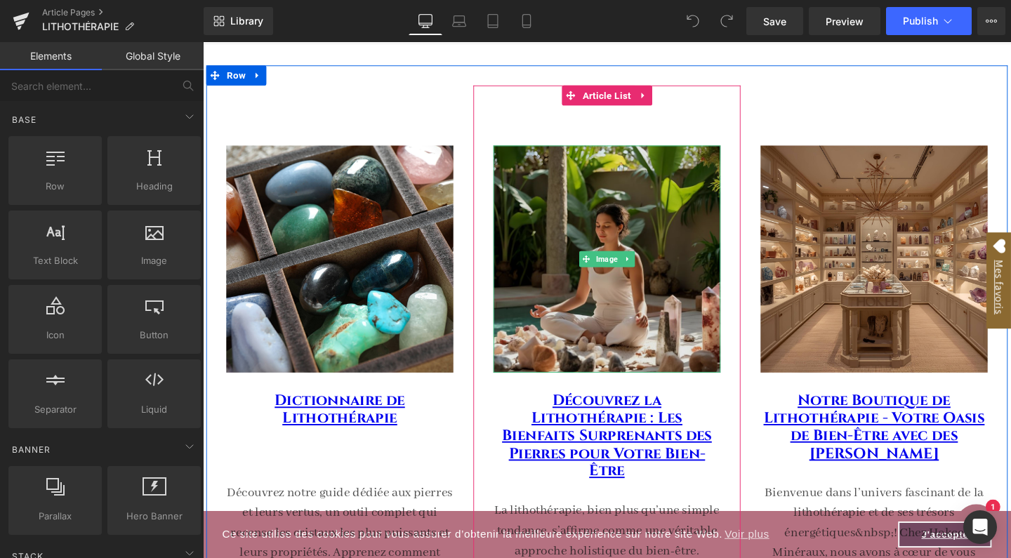
scroll to position [117, 0]
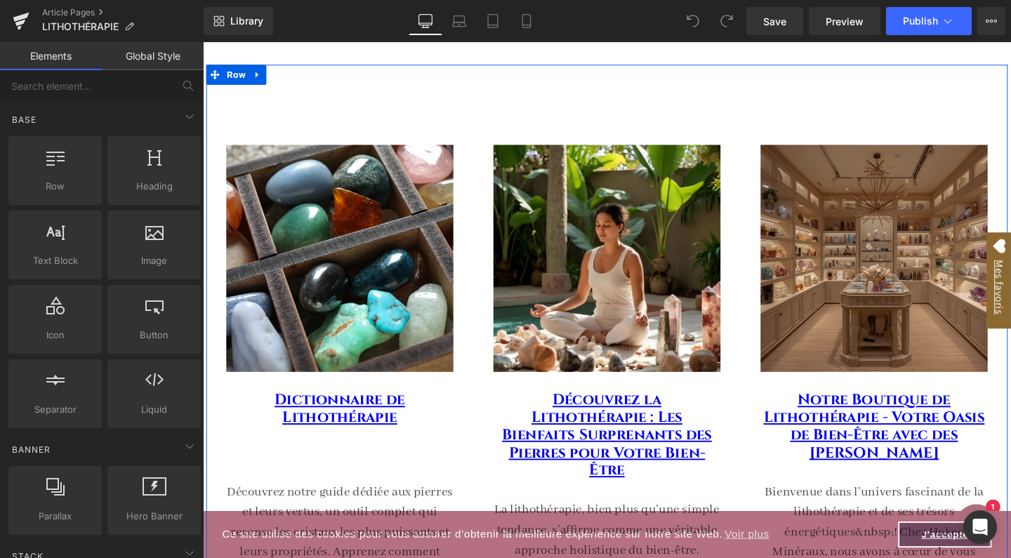
click at [842, 338] on img at bounding box center [908, 269] width 239 height 239
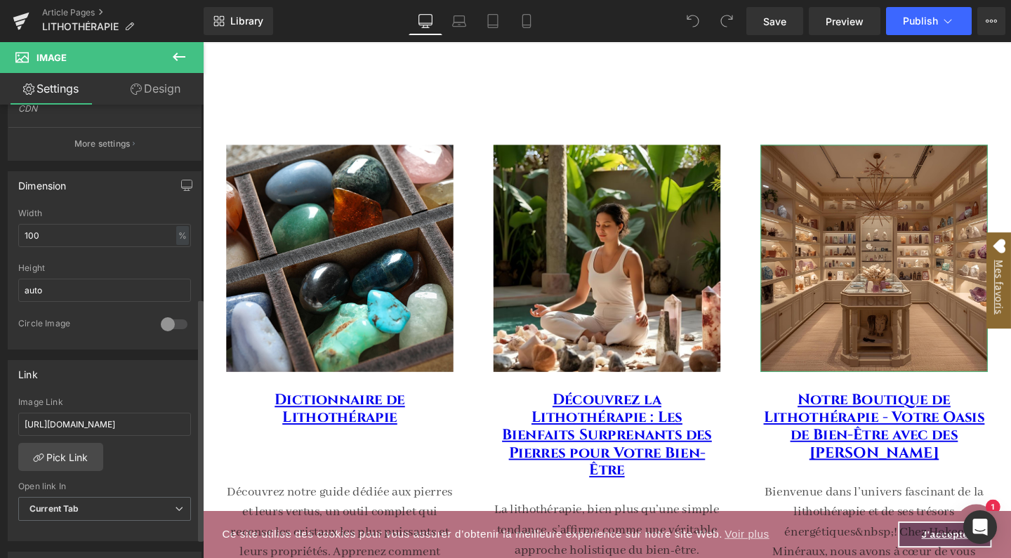
scroll to position [383, 0]
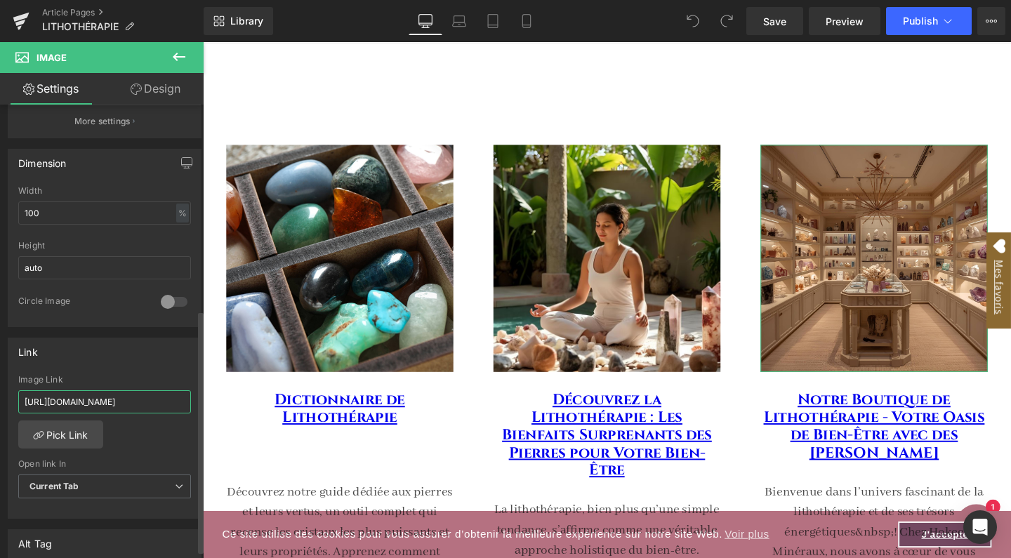
click at [70, 399] on input "[URL][DOMAIN_NAME]" at bounding box center [104, 401] width 173 height 23
paste input "1/boutique-de-lithotherapie-mineraux-et-cristaux-2025?_pos=3&_sid=192bded0b"
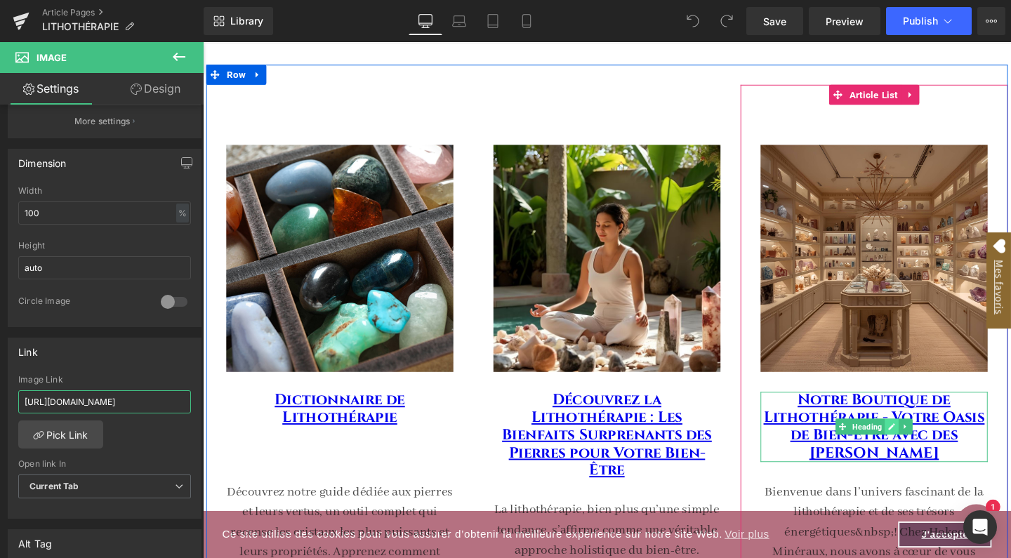
type input "https://www.hokeemineraux.com/blogs/lithotherapie-1/boutique-de-lithotherapie-m…"
click at [926, 444] on icon at bounding box center [927, 447] width 7 height 7
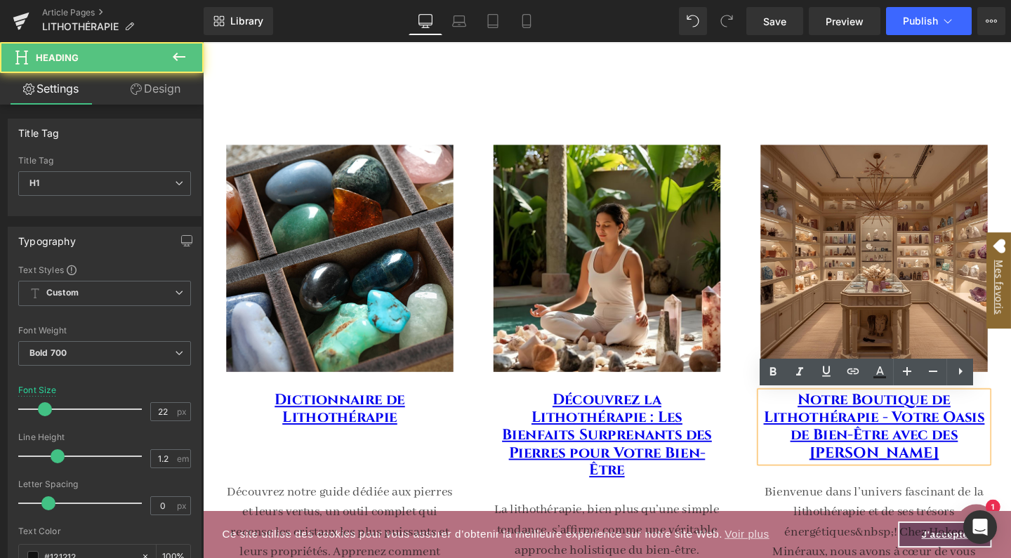
drag, startPoint x: 992, startPoint y: 474, endPoint x: 817, endPoint y: 420, distance: 182.7
click at [817, 420] on h1 "Notre Boutique de Lithothérapie - Votre Oasis de Bien-Être avec des [PERSON_NAM…" at bounding box center [908, 447] width 239 height 74
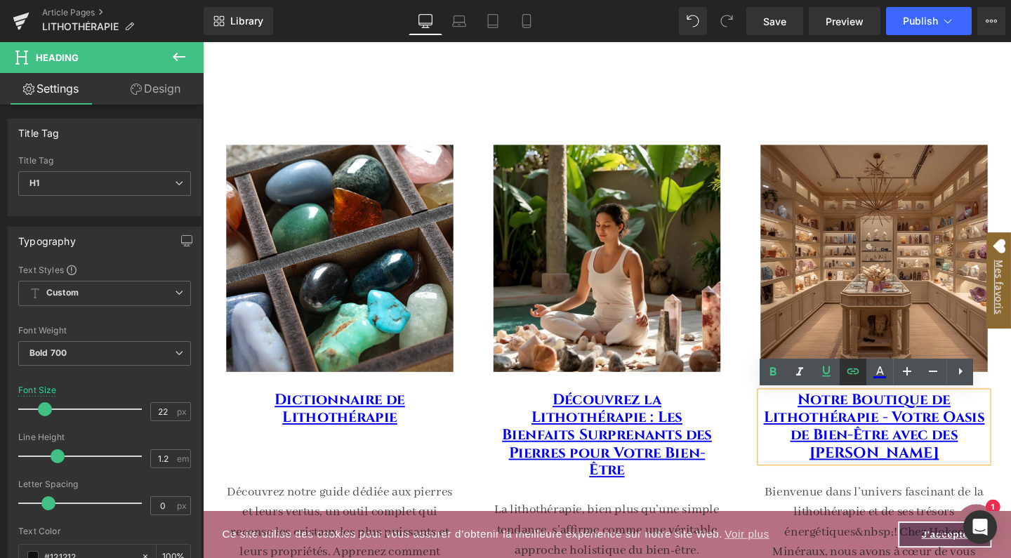
click at [856, 372] on icon at bounding box center [852, 371] width 17 height 17
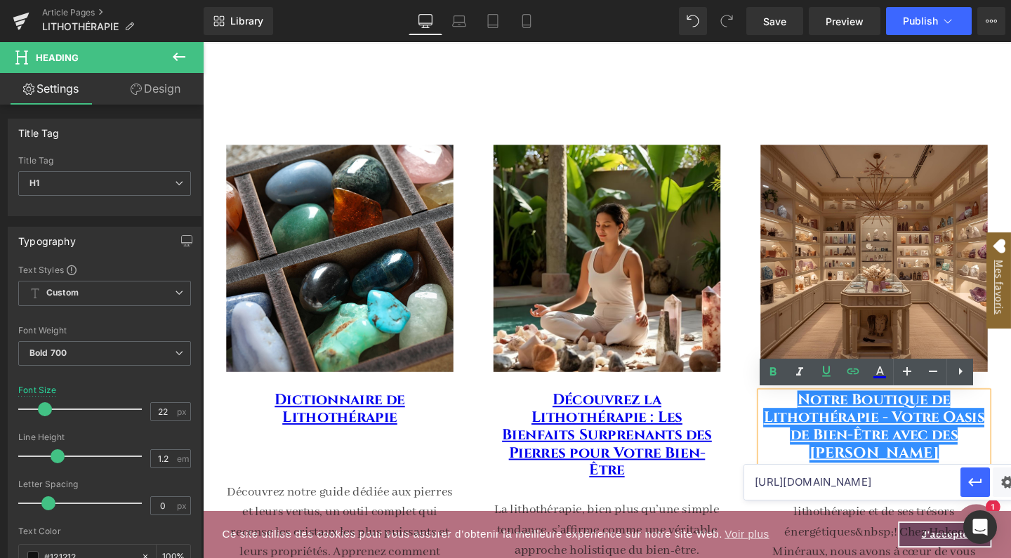
click at [851, 482] on input "[URL][DOMAIN_NAME]" at bounding box center [852, 482] width 216 height 35
paste input "1/boutique-de-lithotherapie-mineraux-et-cristaux-2025?_pos=3&_sid=192bded0b"
type input "https://www.hokeemineraux.com/blogs/lithotherapie-1/boutique-de-lithotherapie-m…"
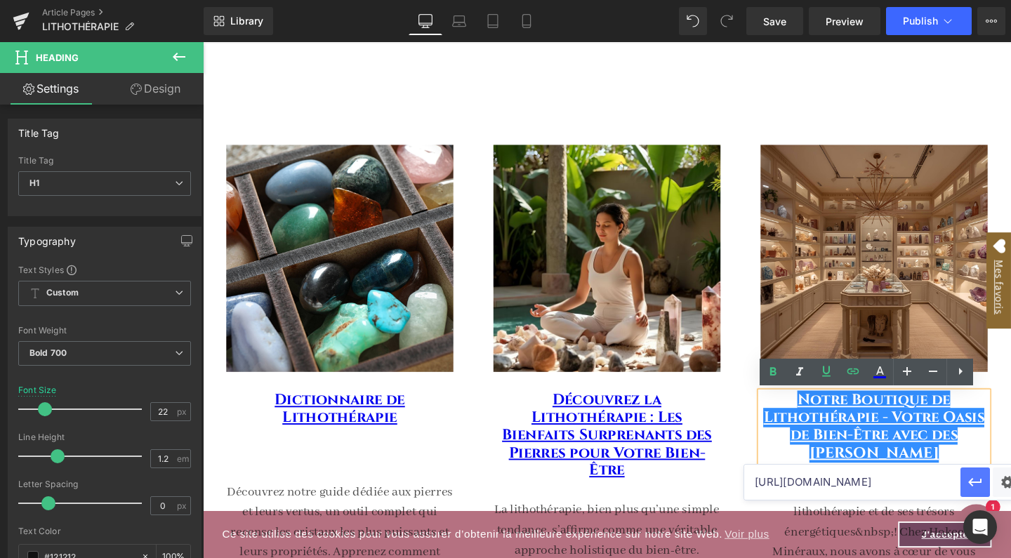
click at [977, 483] on icon "button" at bounding box center [974, 482] width 13 height 8
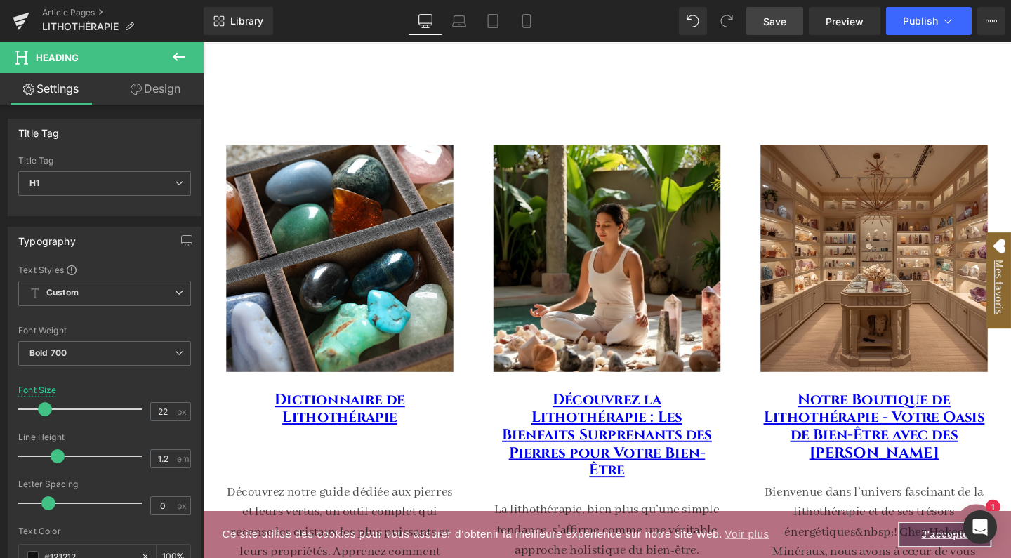
click at [778, 19] on span "Save" at bounding box center [774, 21] width 23 height 15
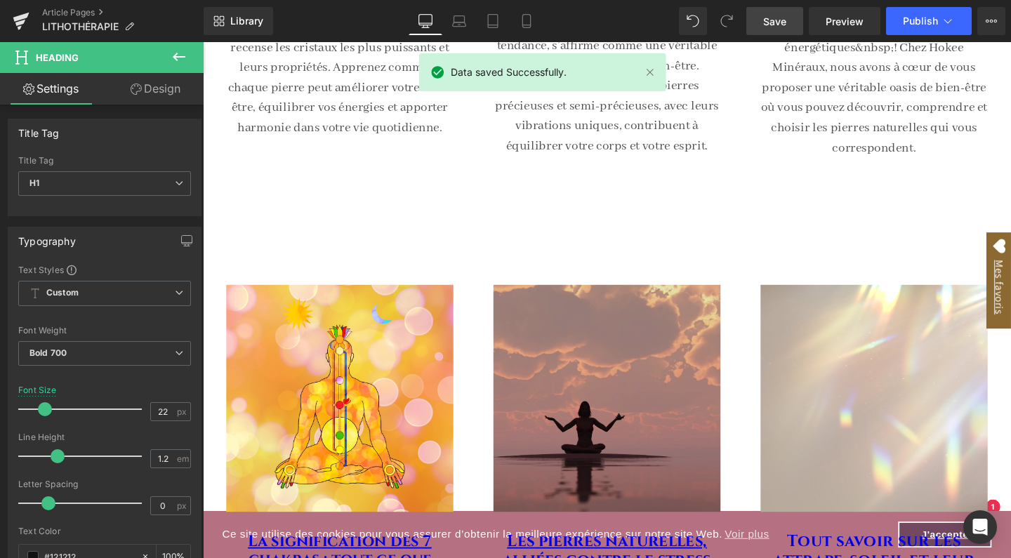
scroll to position [833, 0]
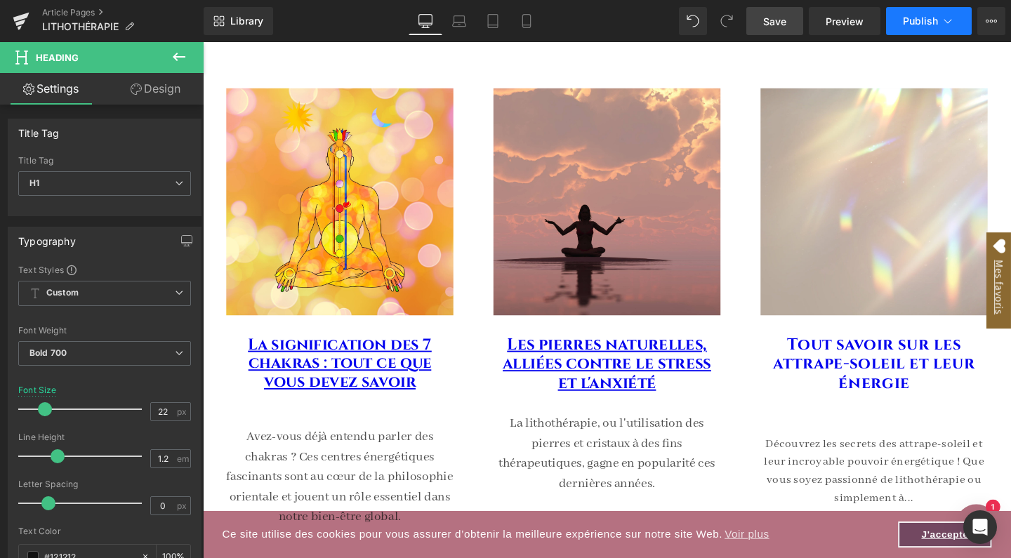
click at [946, 14] on icon at bounding box center [948, 21] width 14 height 14
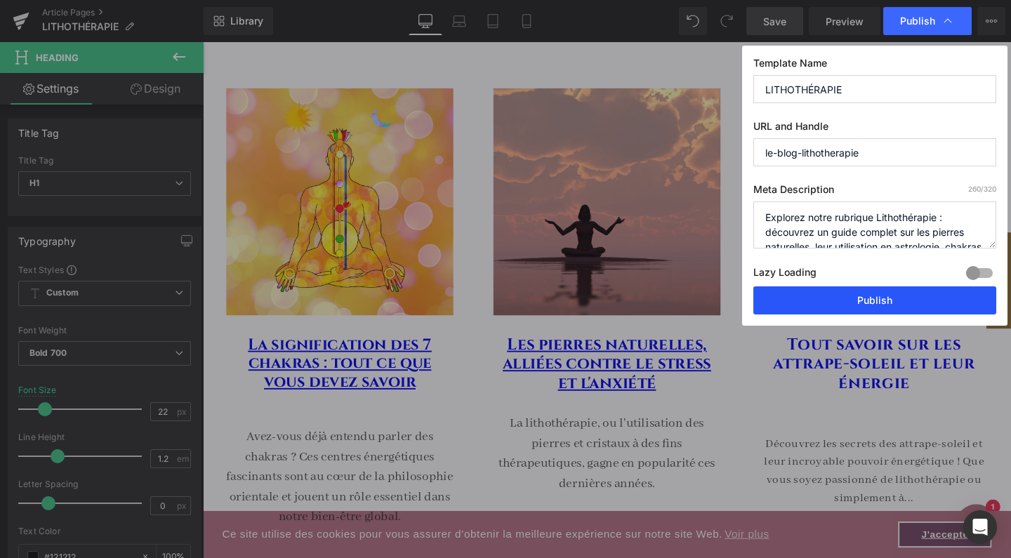
click at [886, 298] on button "Publish" at bounding box center [874, 300] width 243 height 28
